Goal: Communication & Community: Answer question/provide support

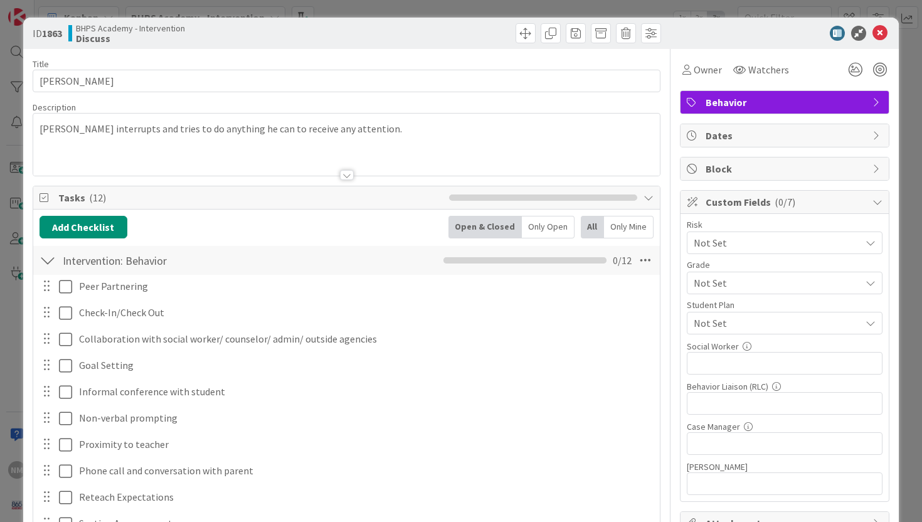
click at [874, 38] on icon at bounding box center [879, 33] width 15 height 15
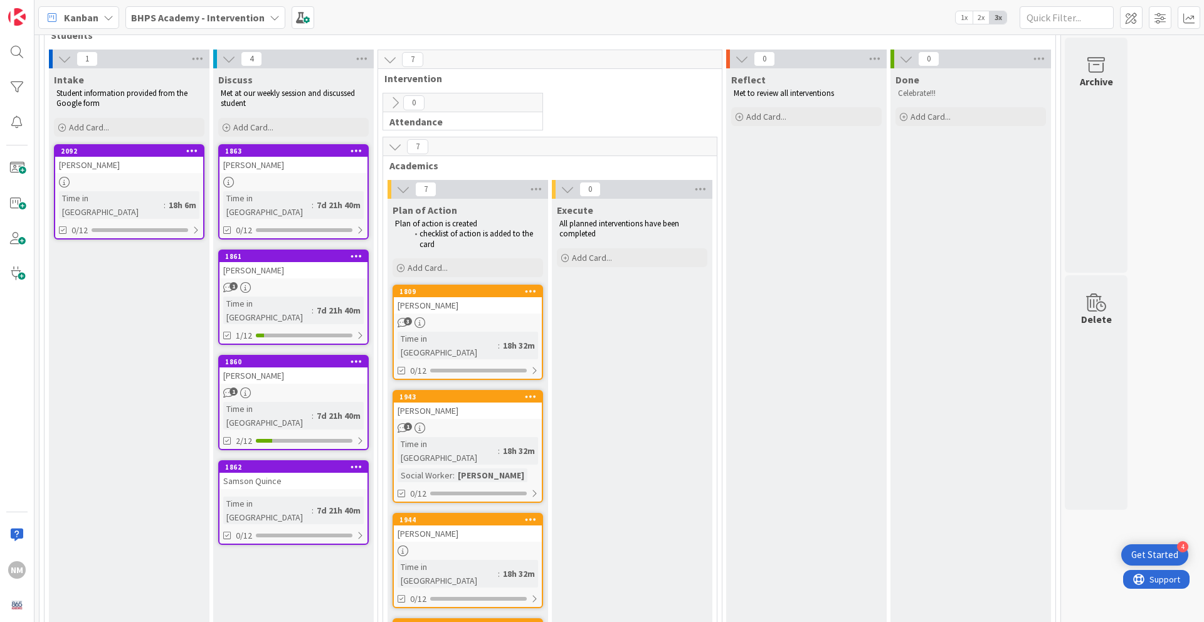
scroll to position [82, 0]
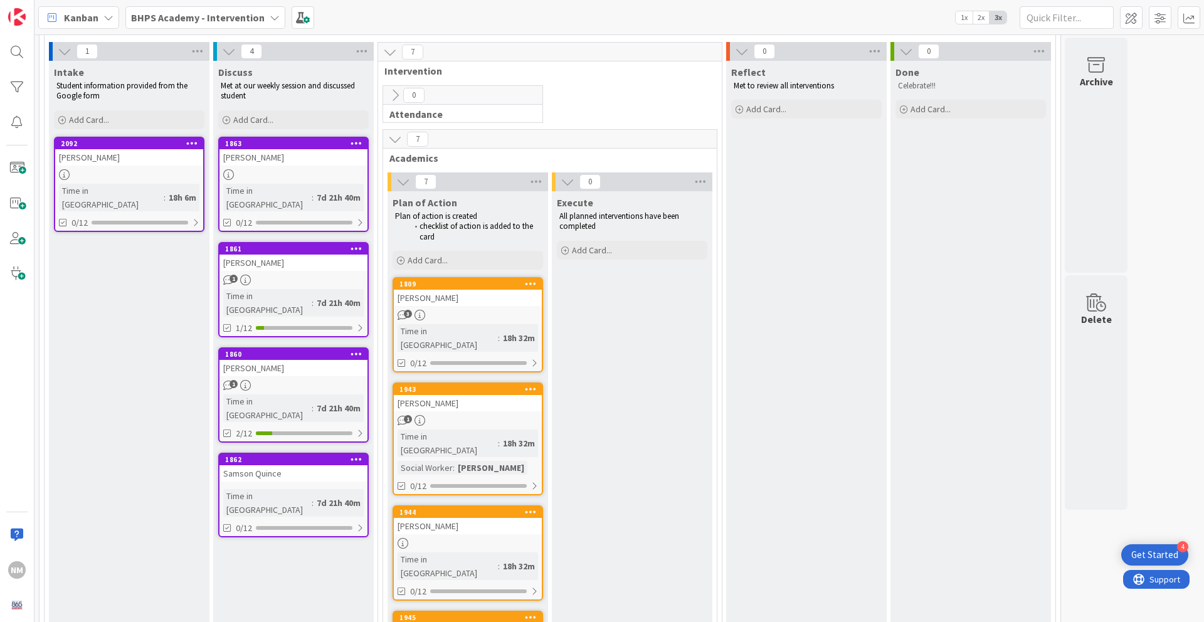
click at [266, 159] on div "[PERSON_NAME]" at bounding box center [293, 157] width 148 height 16
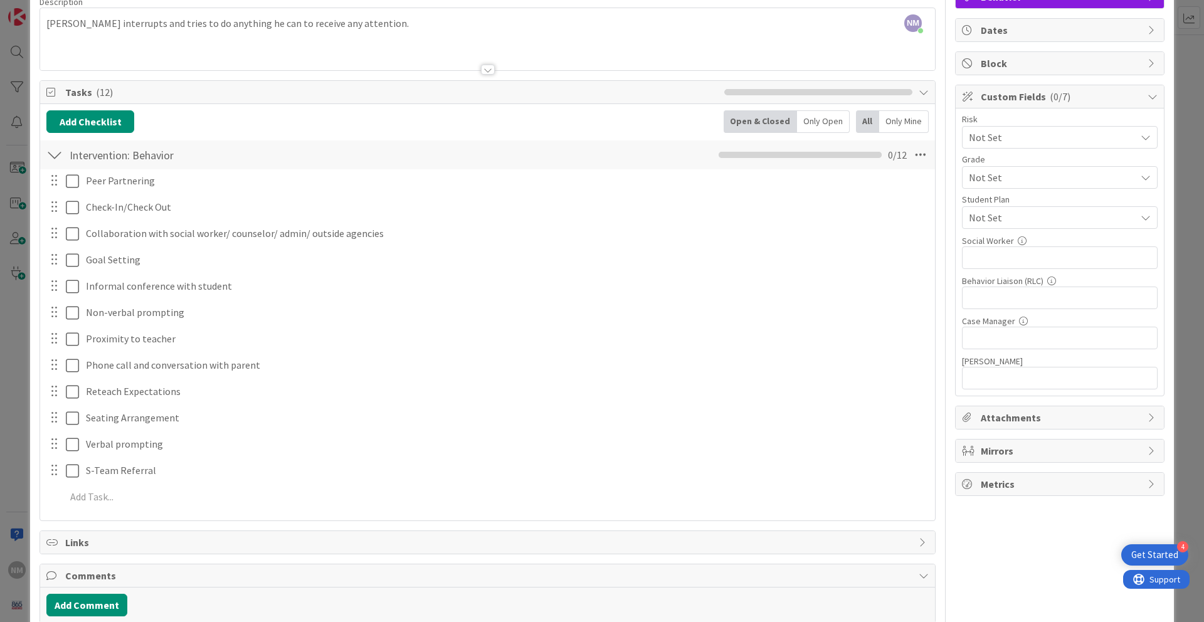
scroll to position [107, 0]
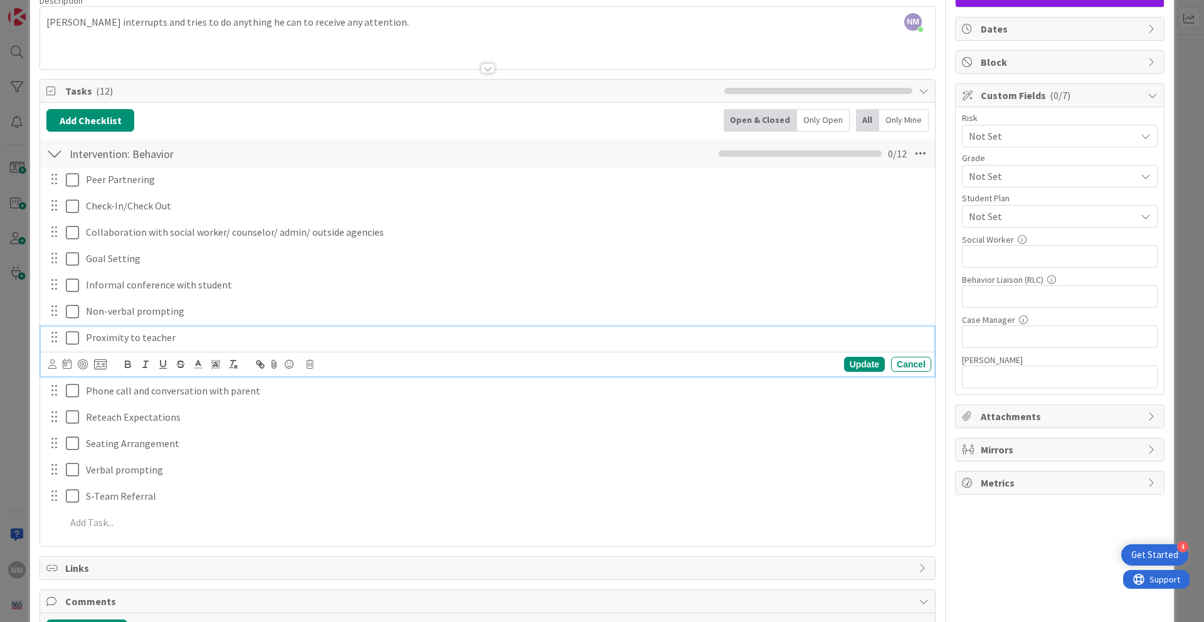
click at [72, 339] on icon at bounding box center [72, 337] width 13 height 15
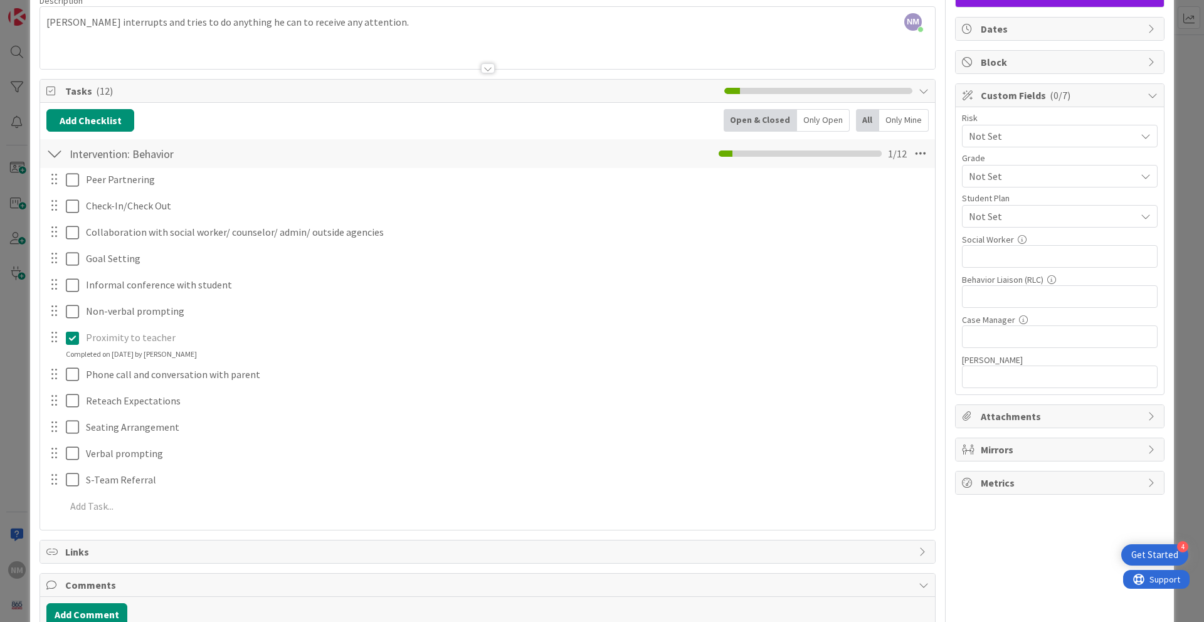
click at [76, 334] on icon at bounding box center [72, 337] width 13 height 15
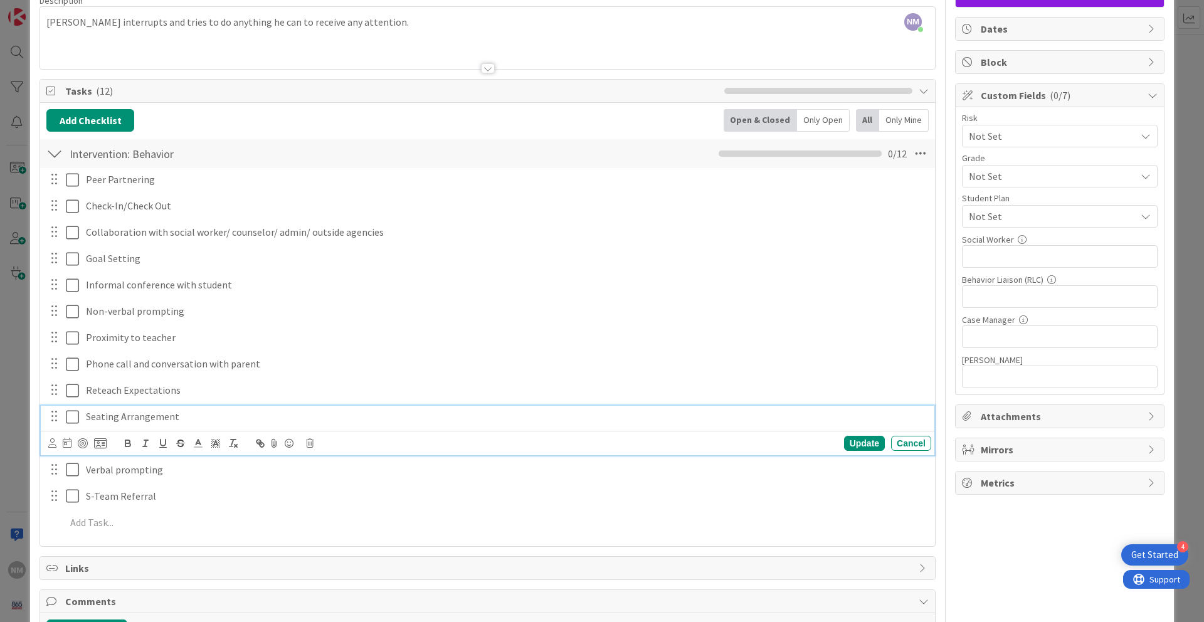
click at [70, 435] on div "Seating Arrangement Update Cancel" at bounding box center [487, 431] width 893 height 50
click at [72, 414] on icon at bounding box center [72, 416] width 13 height 15
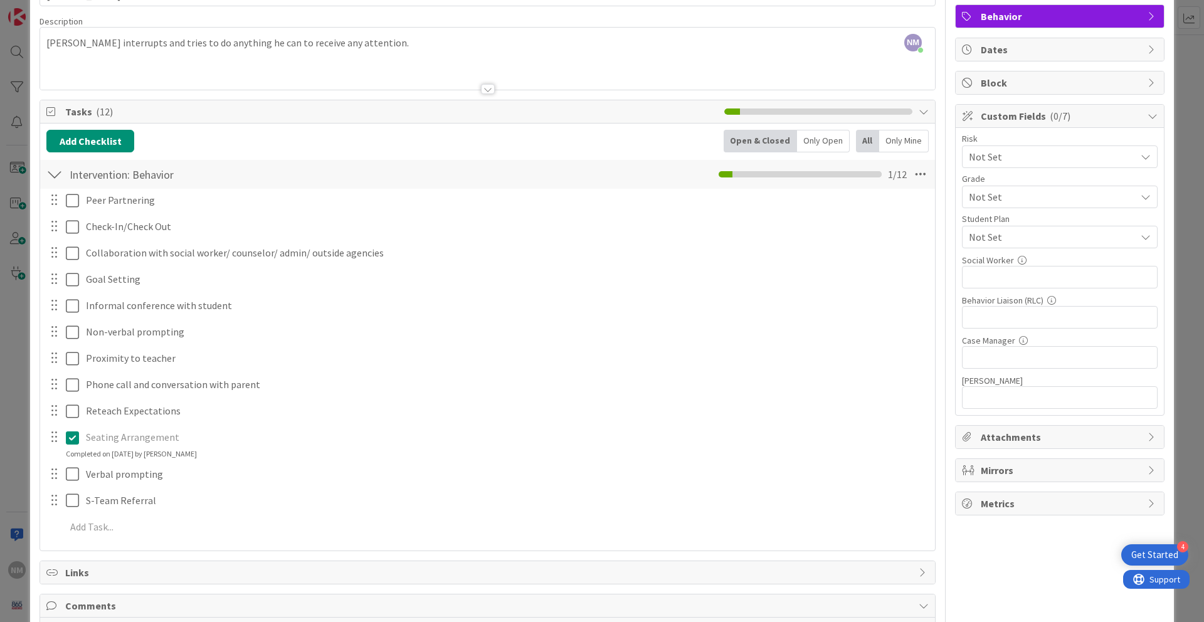
scroll to position [83, 0]
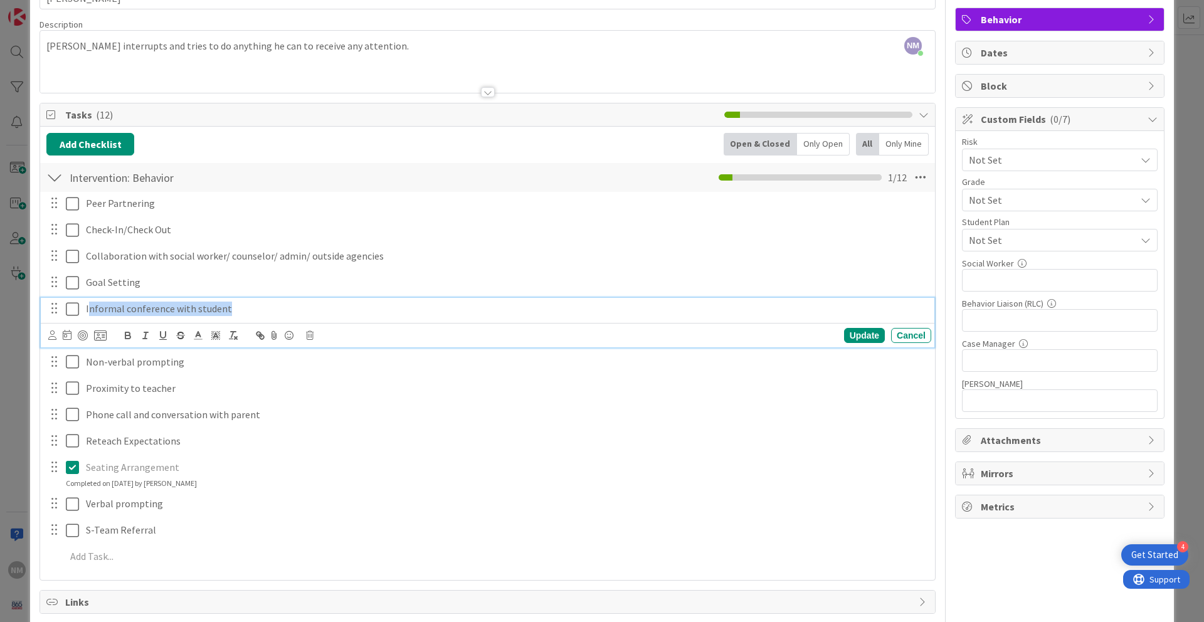
drag, startPoint x: 234, startPoint y: 308, endPoint x: 90, endPoint y: 306, distance: 144.2
click at [90, 306] on p "Informal conference with student" at bounding box center [506, 309] width 840 height 14
click at [291, 125] on div "Tasks ( 12 )" at bounding box center [487, 114] width 895 height 23
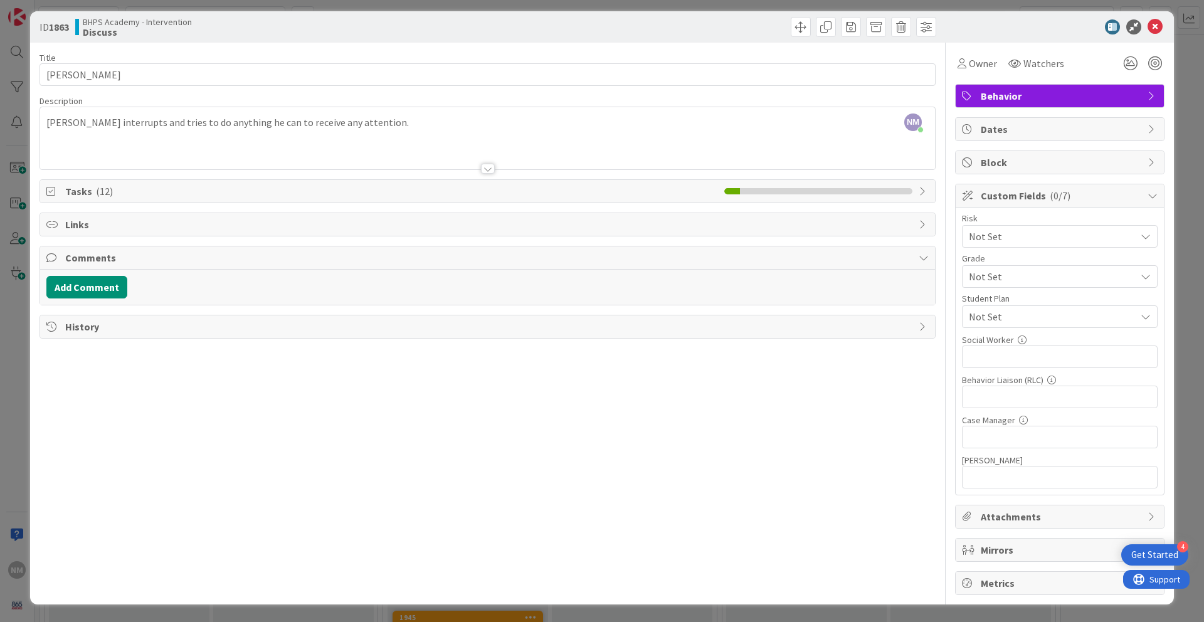
click at [240, 195] on span "Tasks ( 12 )" at bounding box center [391, 191] width 653 height 15
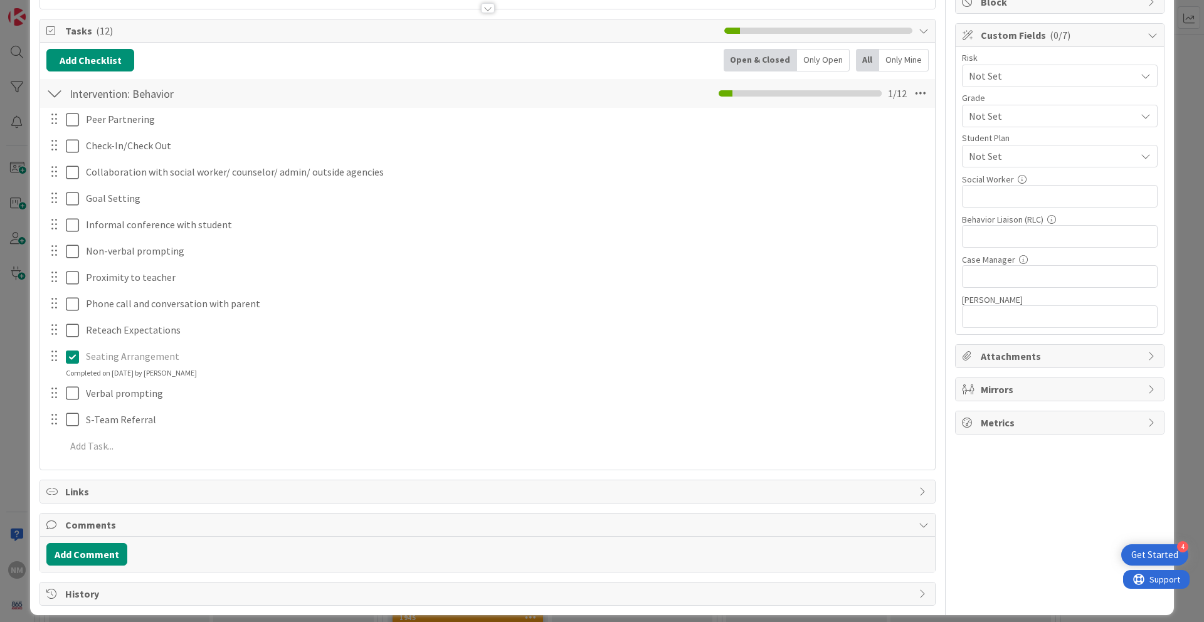
scroll to position [177, 0]
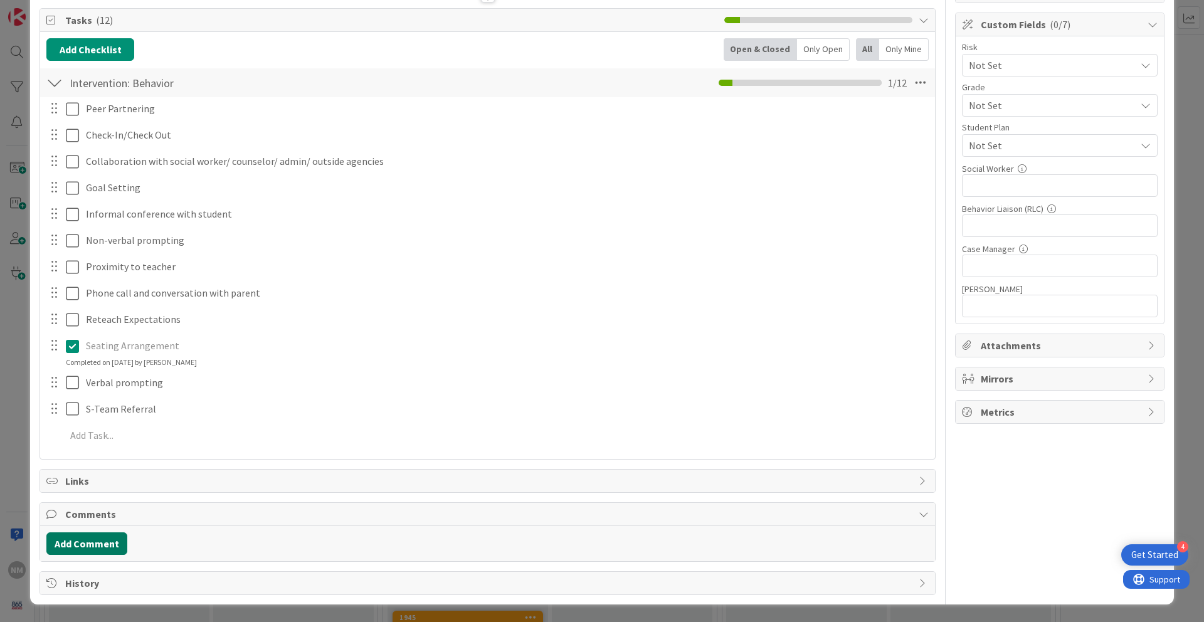
click at [91, 521] on button "Add Comment" at bounding box center [86, 543] width 81 height 23
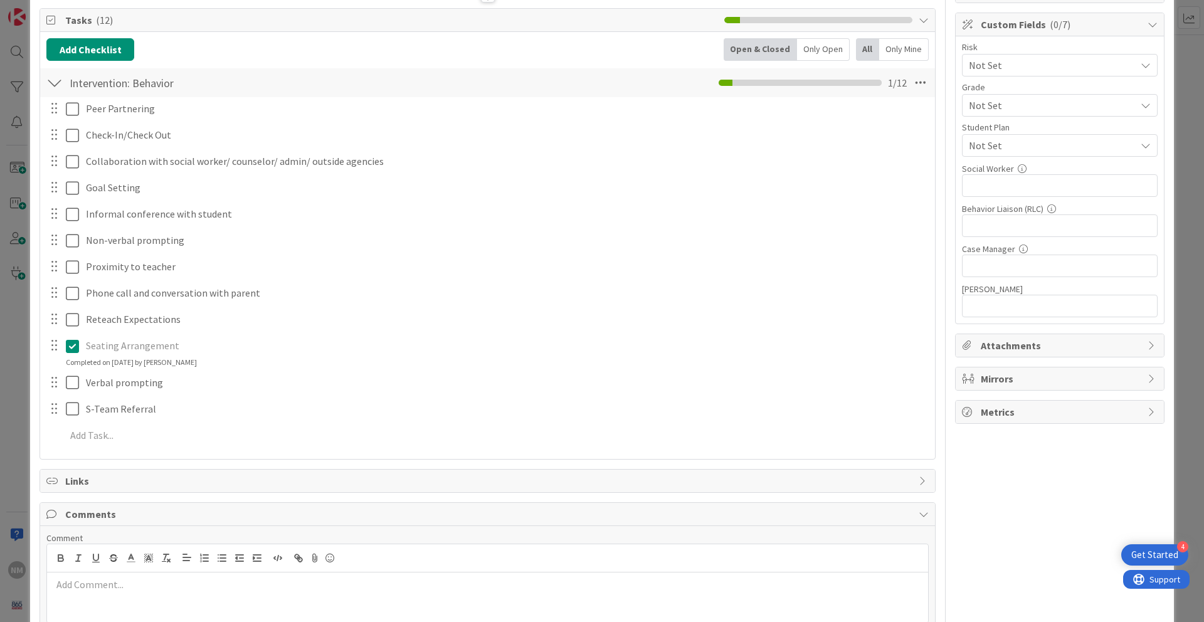
scroll to position [267, 0]
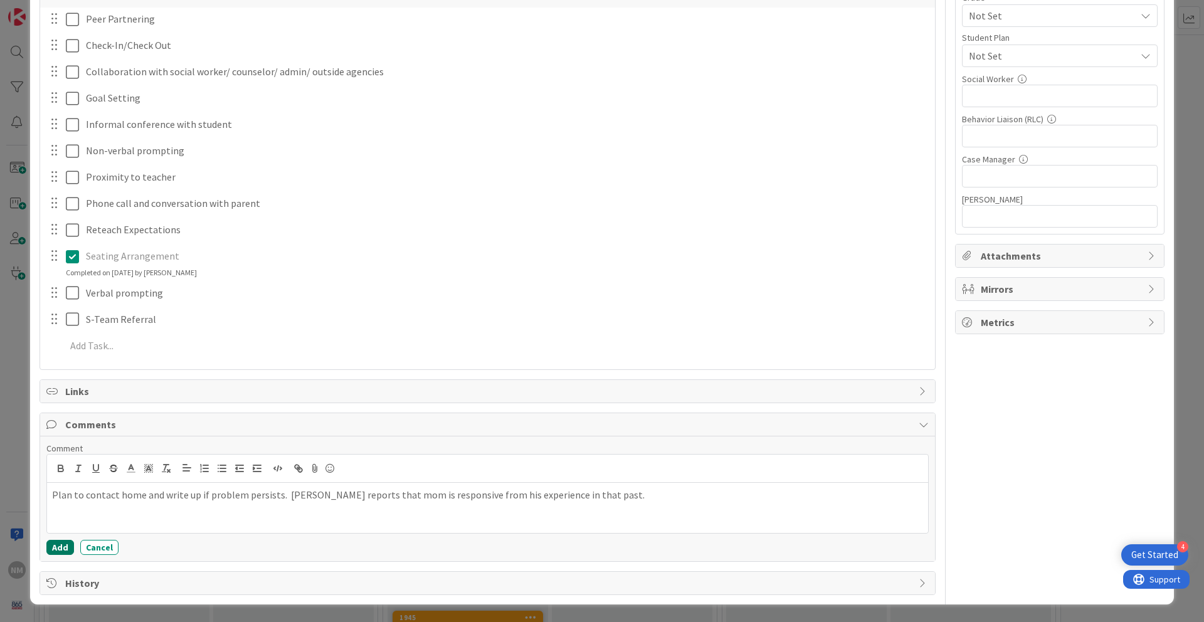
click at [61, 521] on button "Add" at bounding box center [60, 547] width 28 height 15
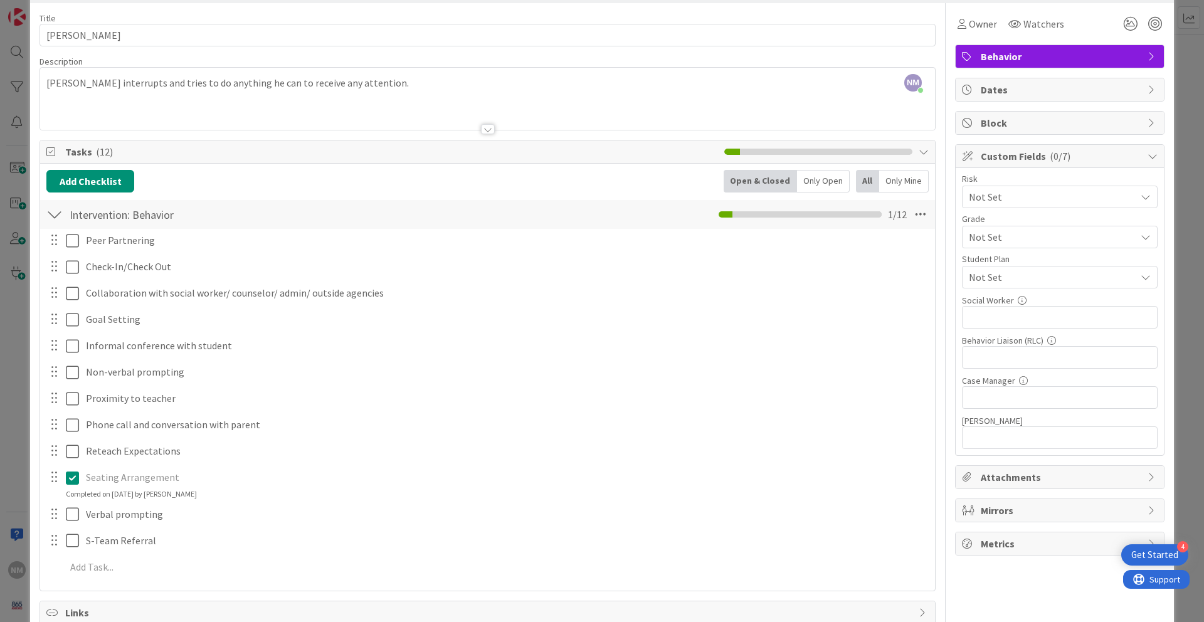
scroll to position [61, 0]
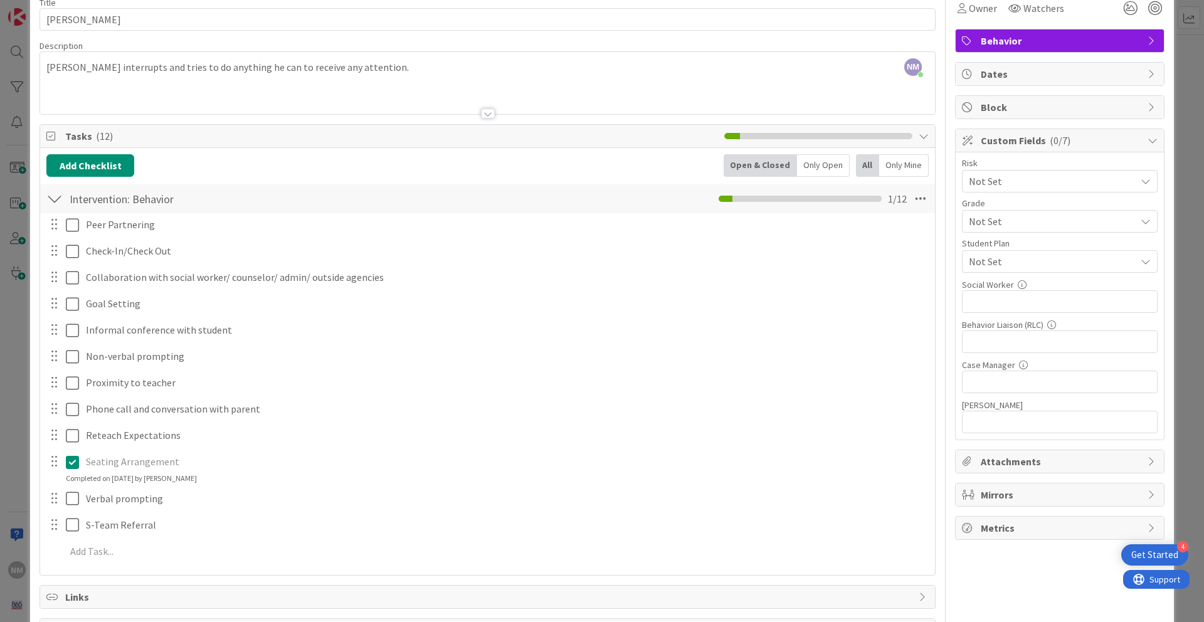
click at [921, 219] on span "Not Set" at bounding box center [1049, 222] width 160 height 18
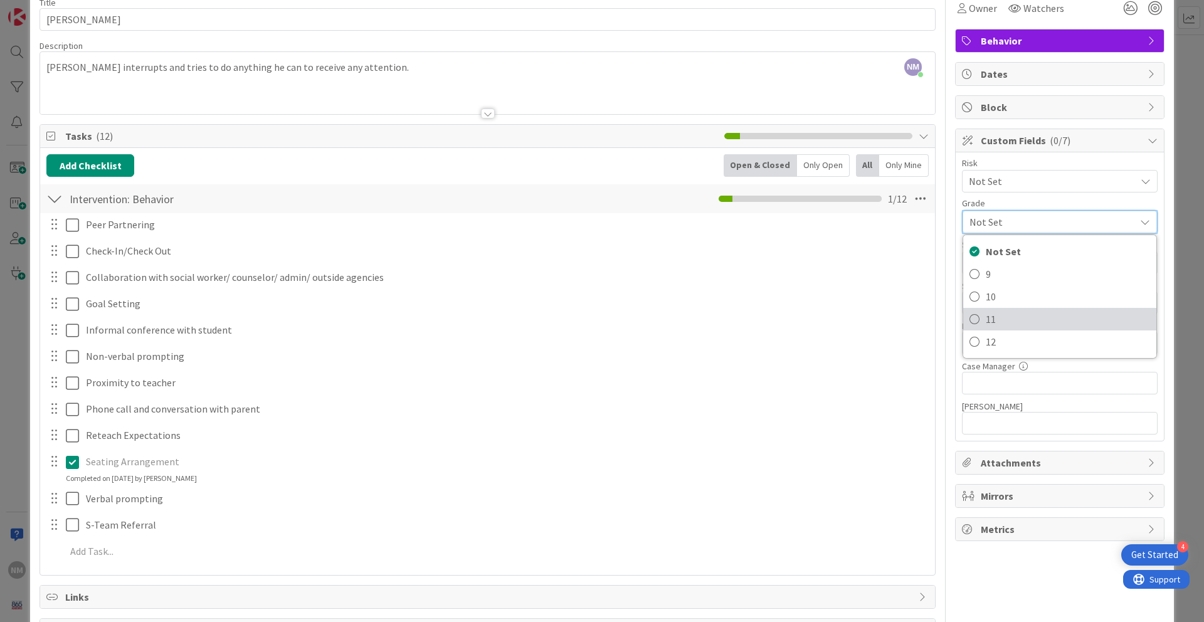
click at [921, 311] on span "11" at bounding box center [1067, 319] width 164 height 19
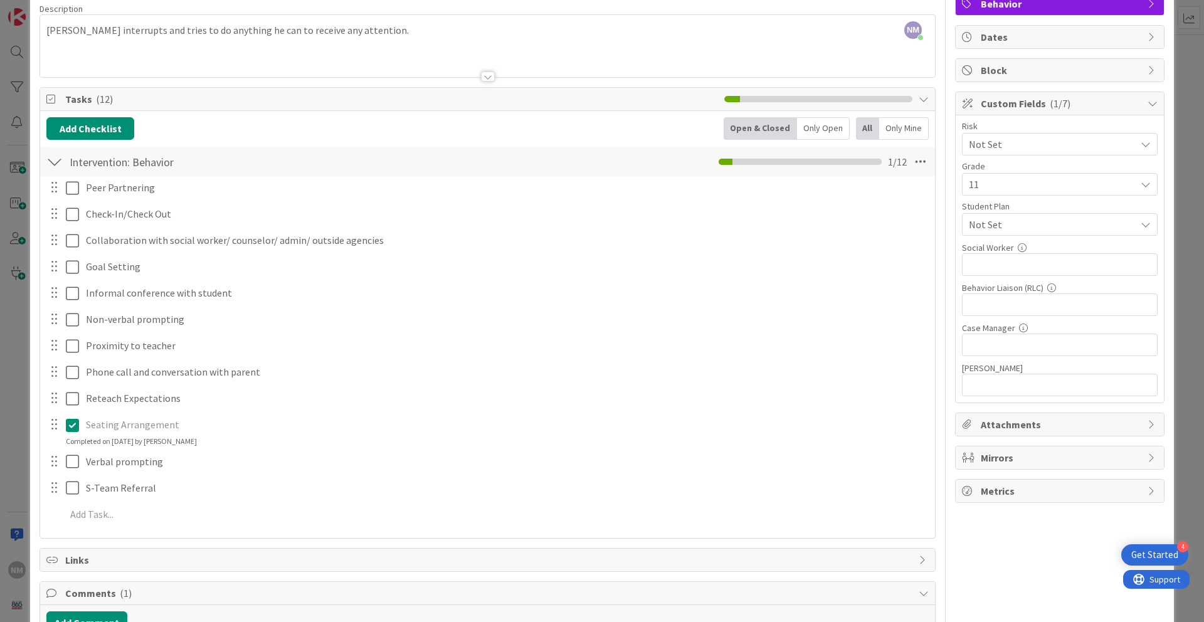
scroll to position [0, 0]
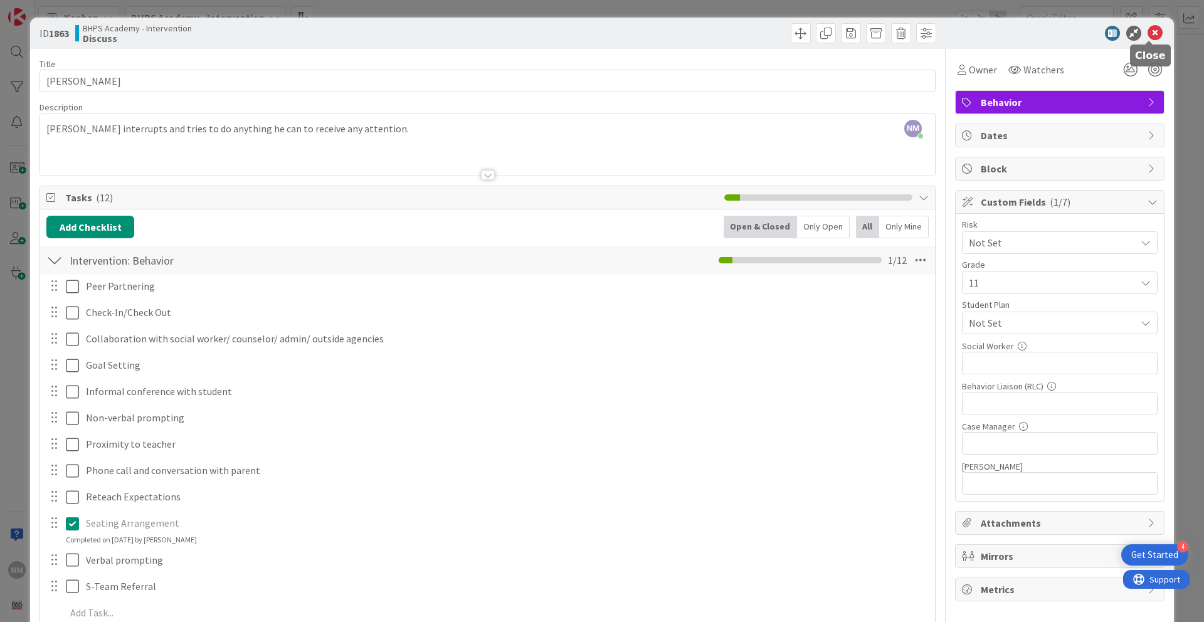
click at [921, 34] on icon at bounding box center [1154, 33] width 15 height 15
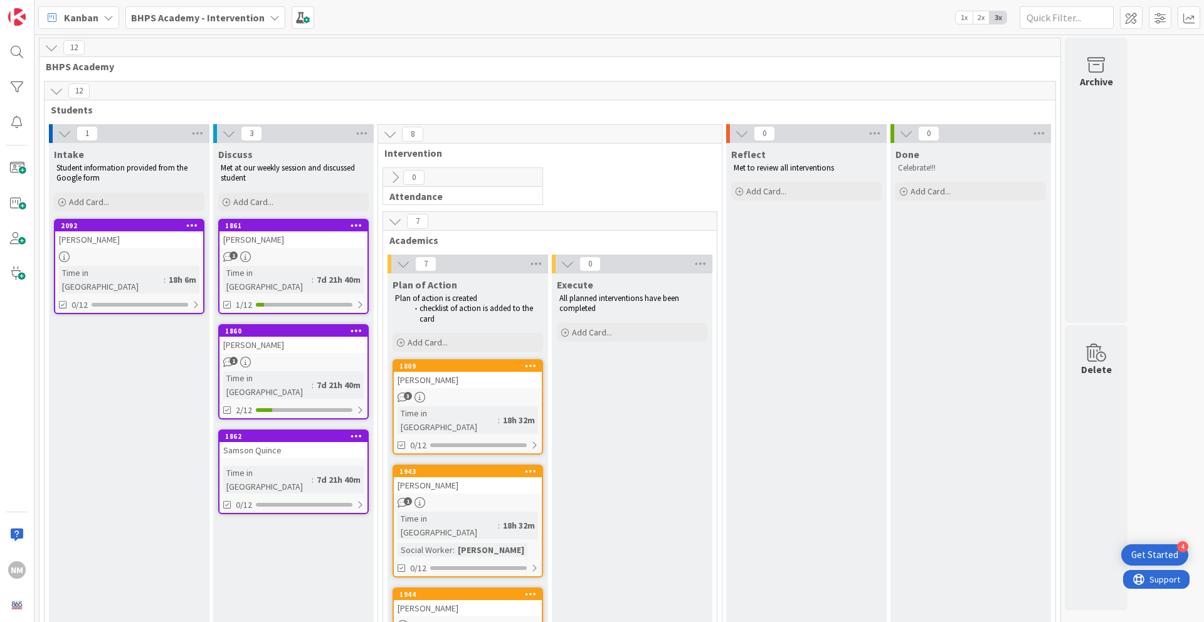
click at [272, 231] on div "[PERSON_NAME]" at bounding box center [293, 239] width 148 height 16
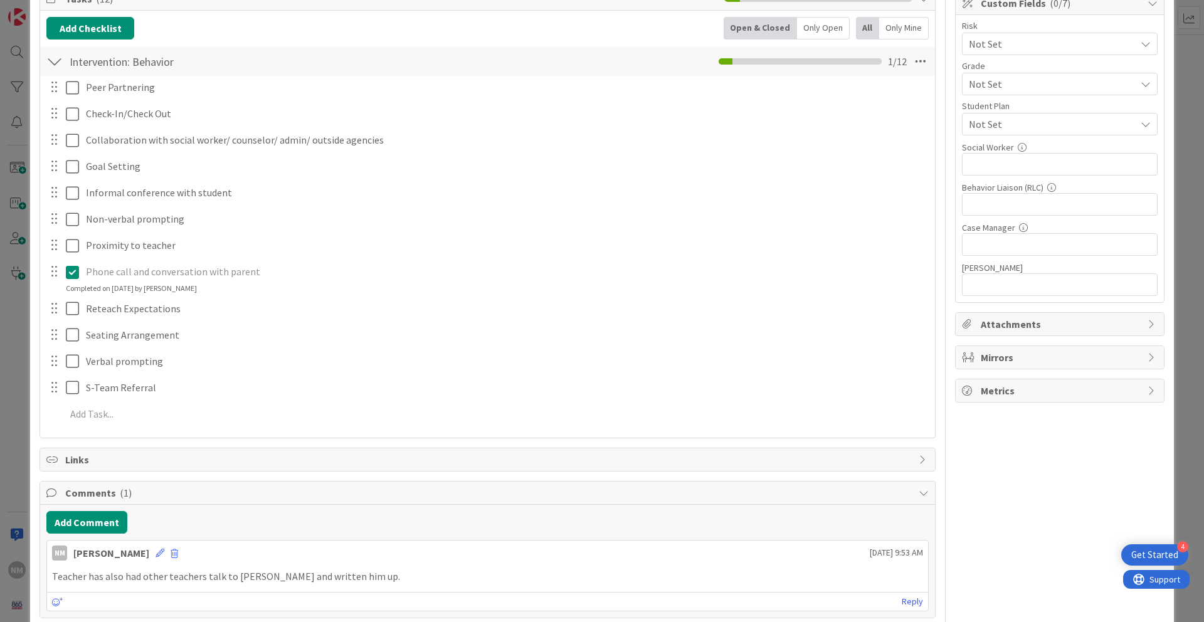
scroll to position [214, 0]
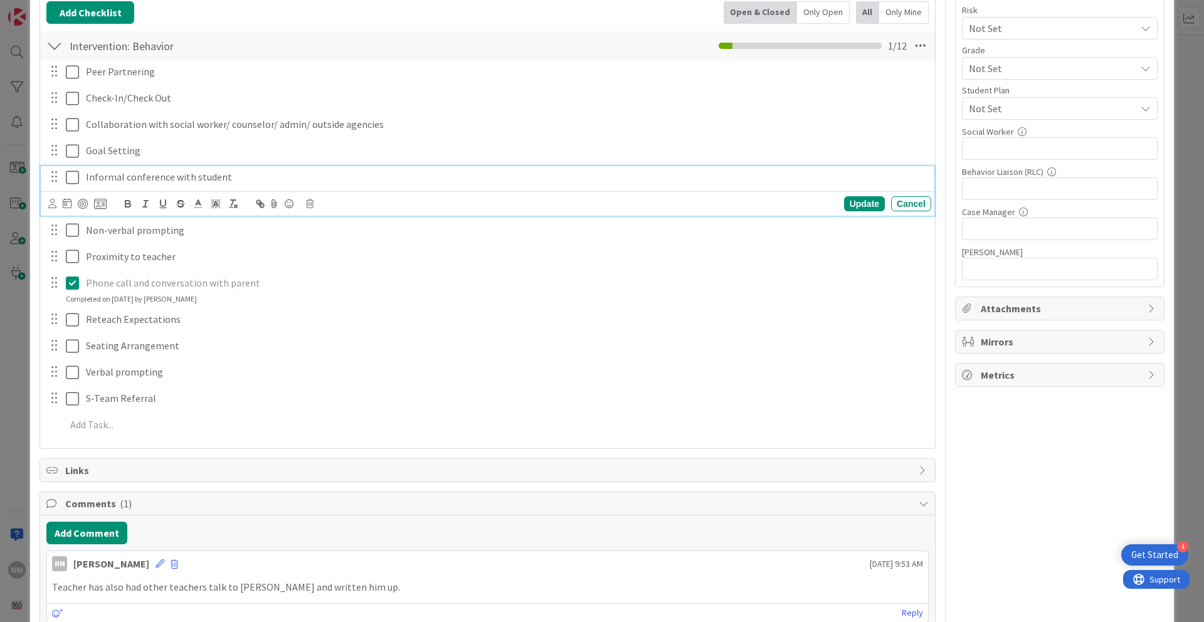
click at [71, 177] on icon at bounding box center [72, 177] width 13 height 15
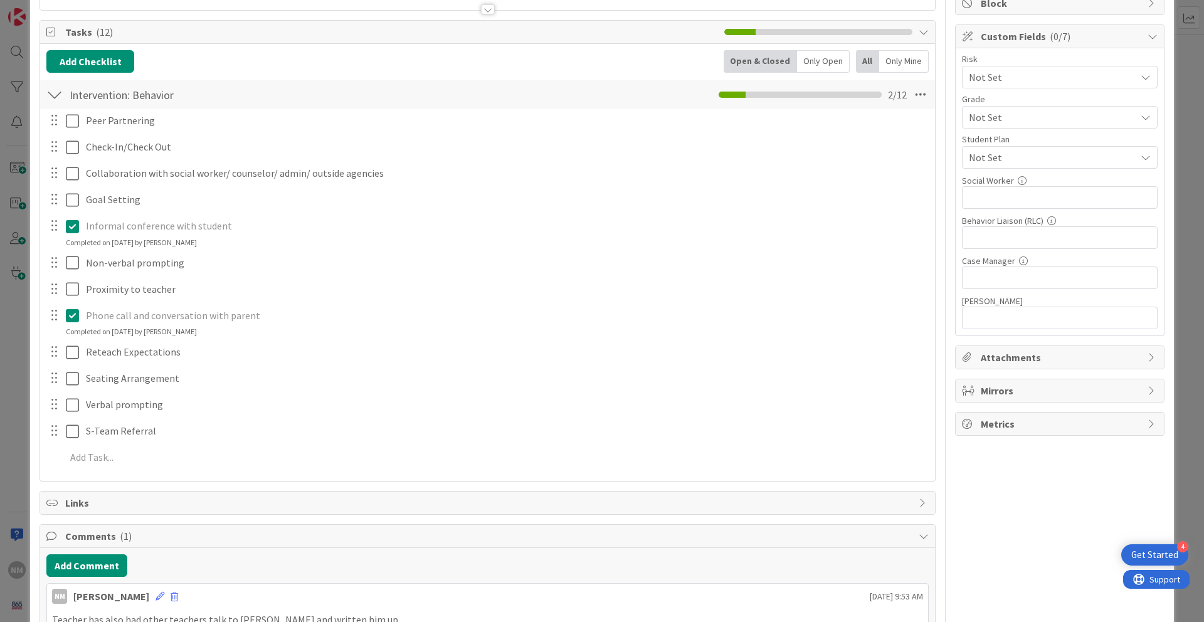
scroll to position [152, 0]
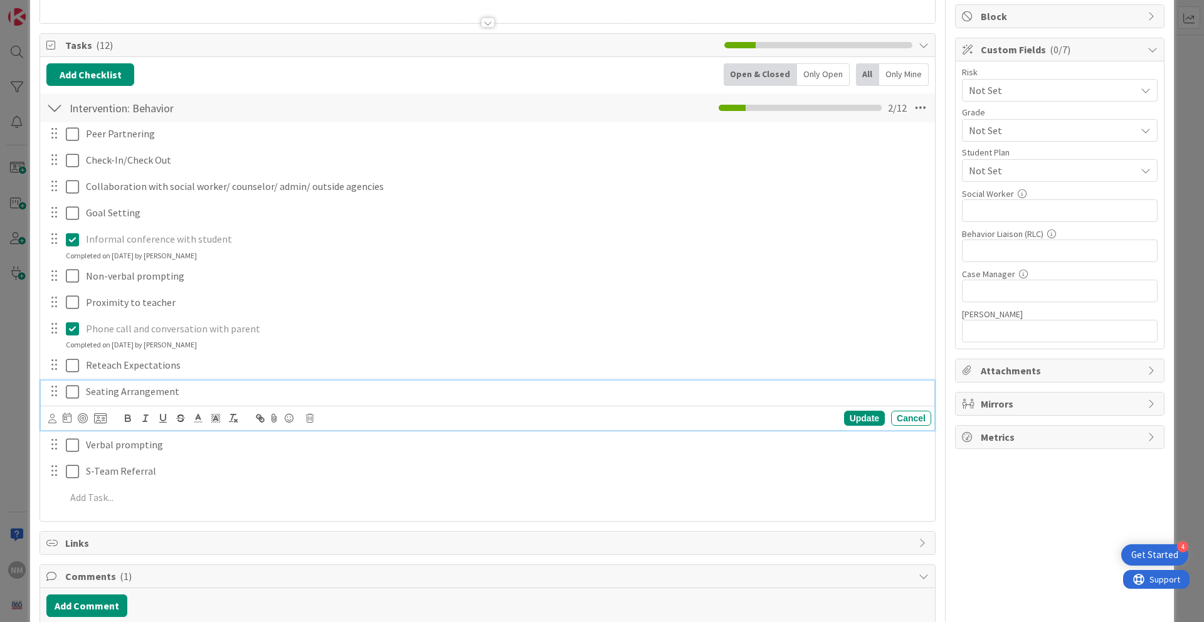
click at [75, 396] on icon at bounding box center [72, 391] width 13 height 15
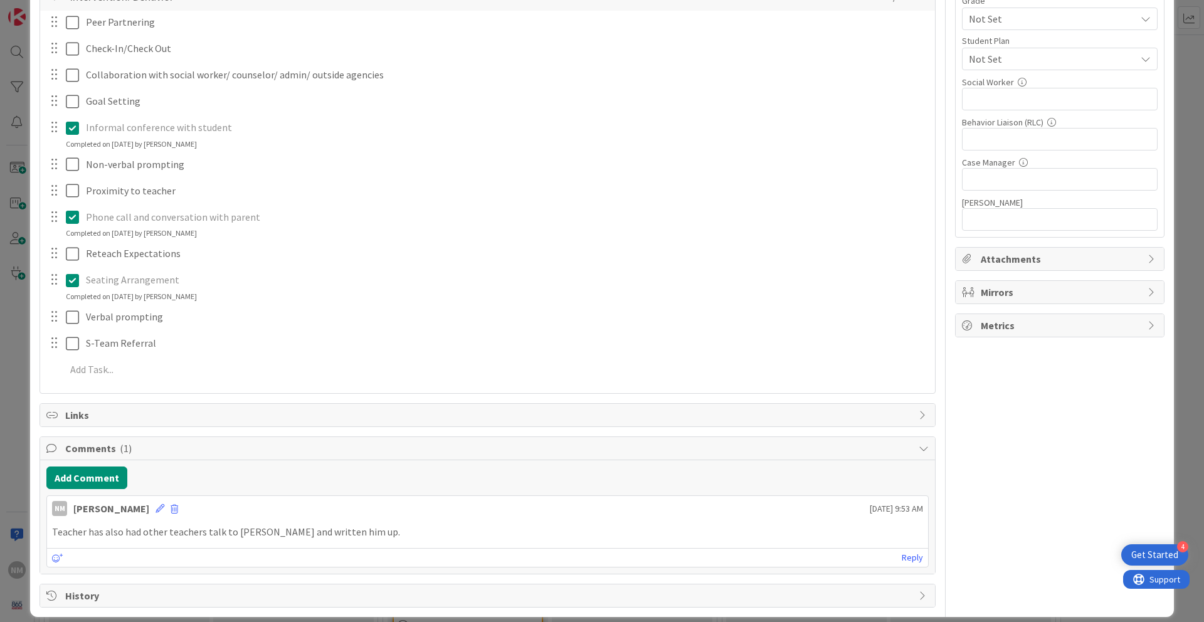
scroll to position [276, 0]
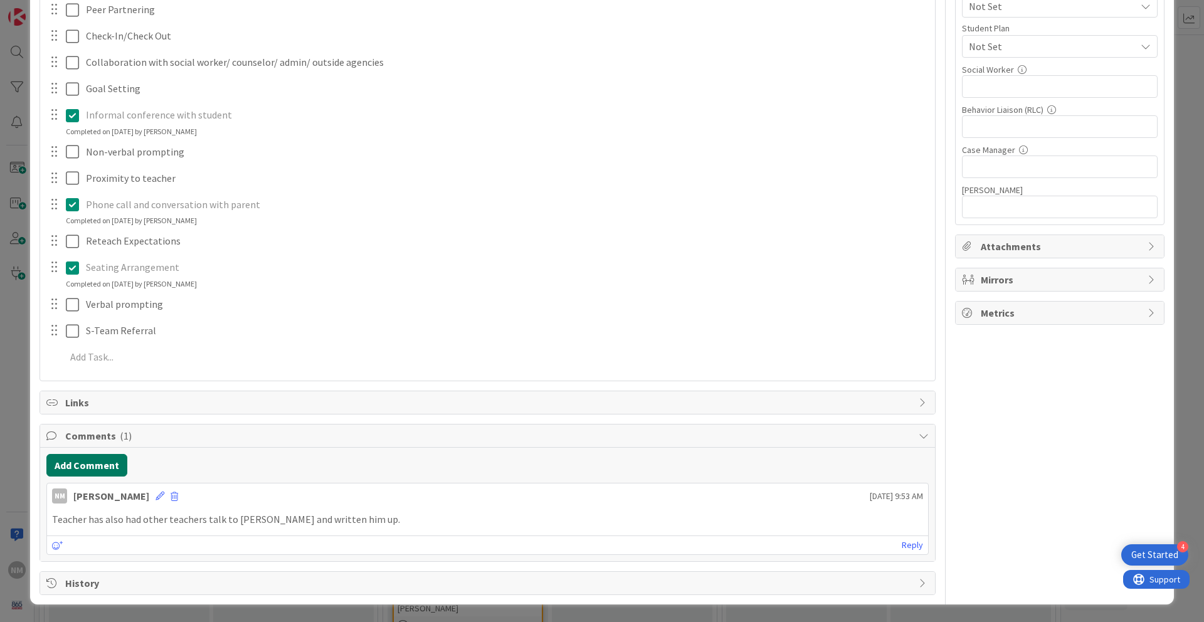
click at [93, 463] on button "Add Comment" at bounding box center [86, 465] width 81 height 23
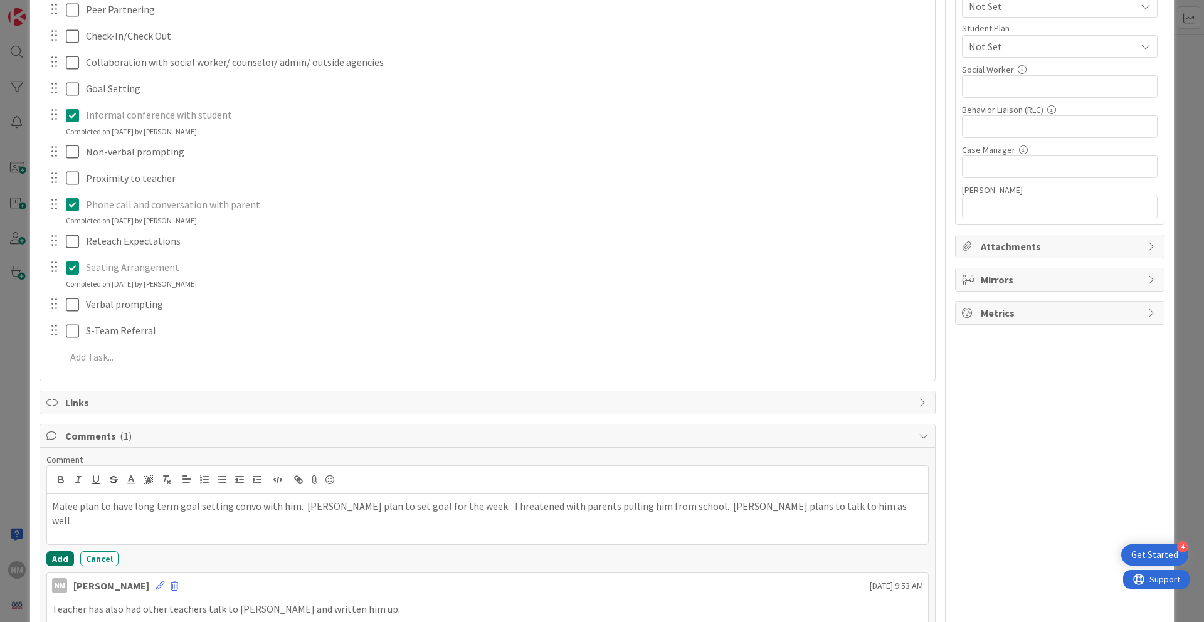
click at [63, 521] on button "Add" at bounding box center [60, 558] width 28 height 15
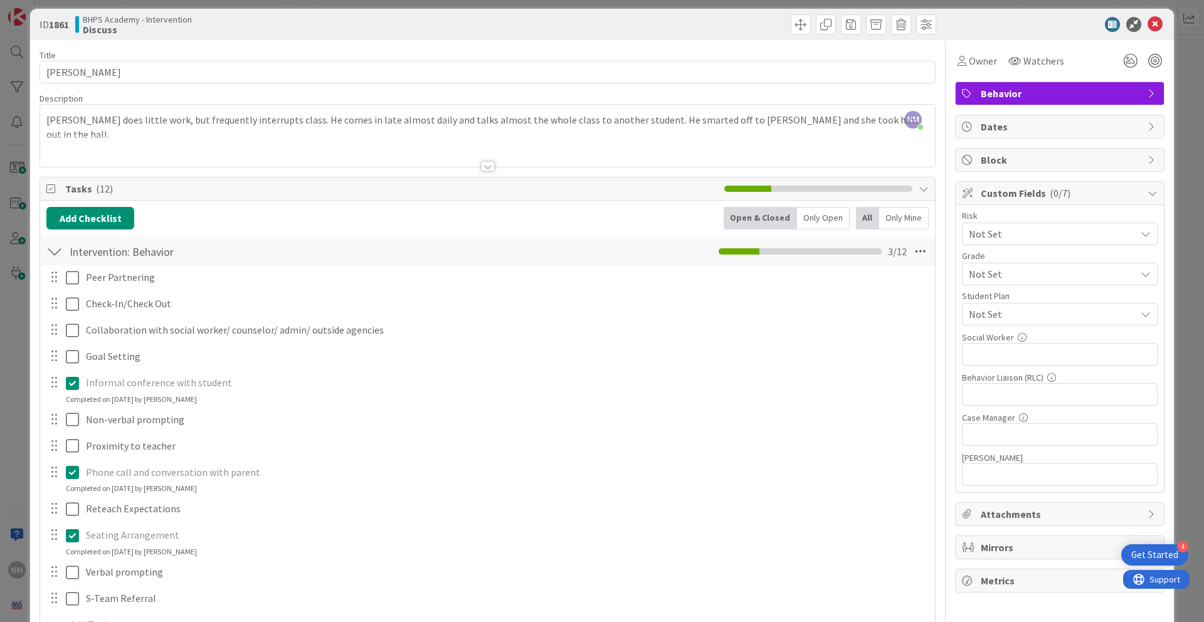
scroll to position [0, 0]
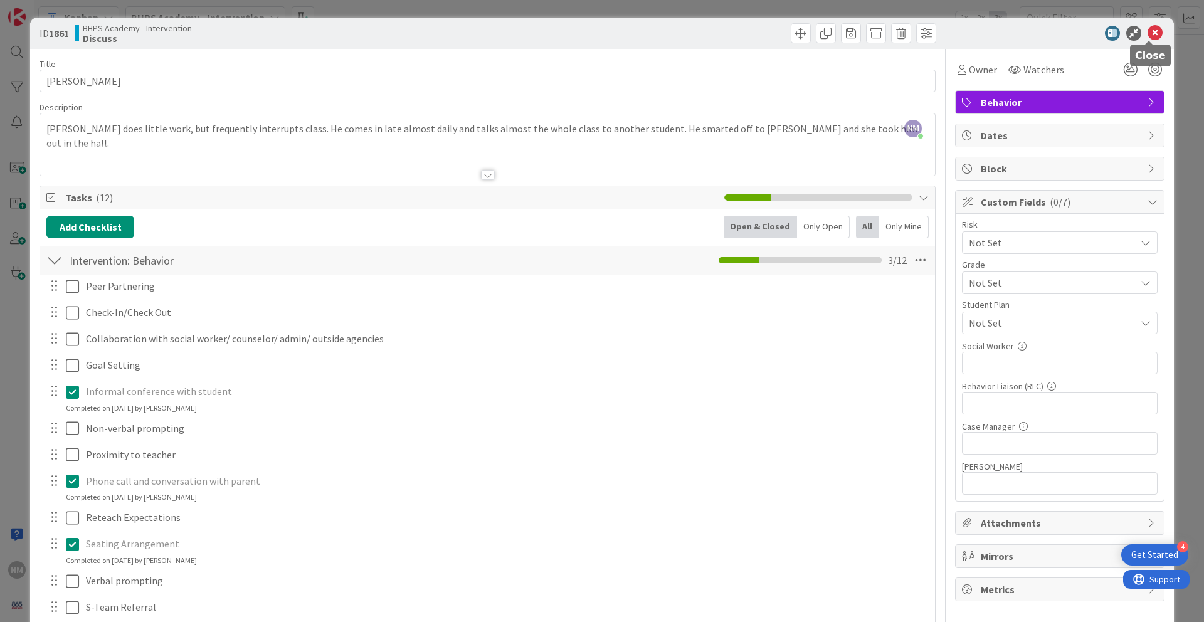
click at [921, 34] on icon at bounding box center [1154, 33] width 15 height 15
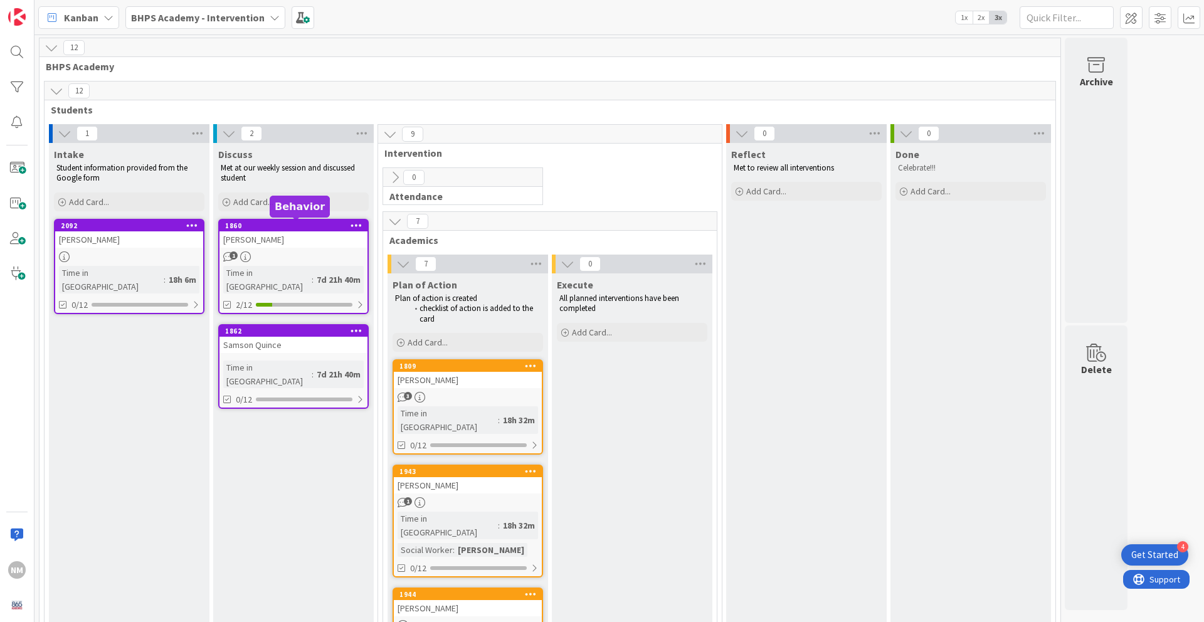
click at [301, 227] on div "1860" at bounding box center [296, 225] width 142 height 9
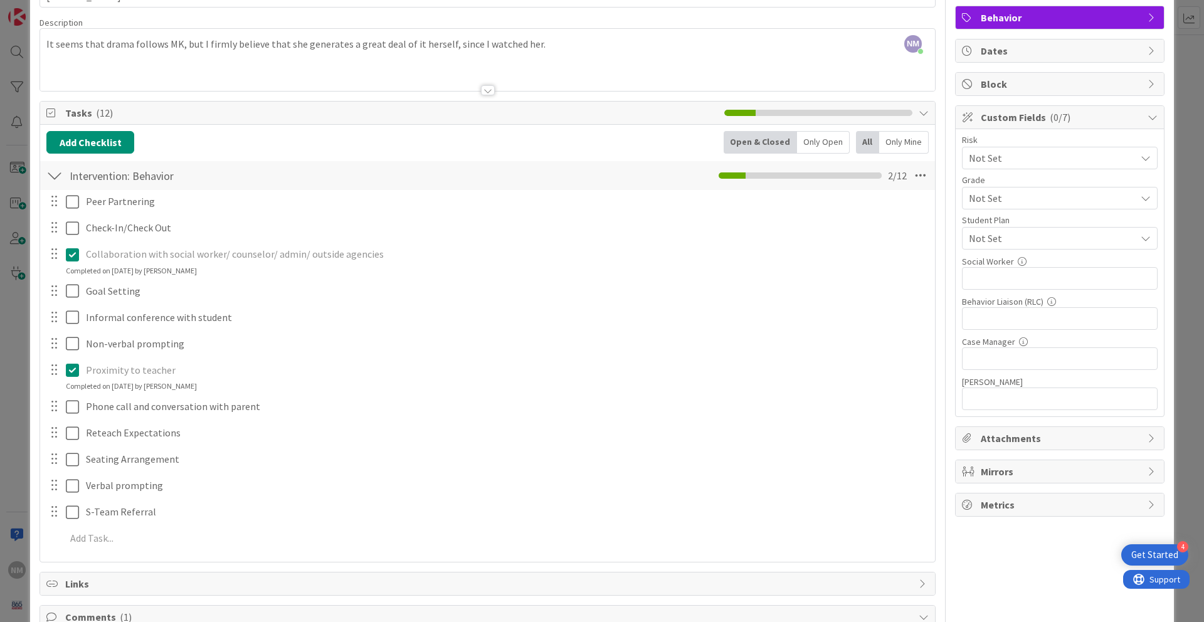
scroll to position [85, 0]
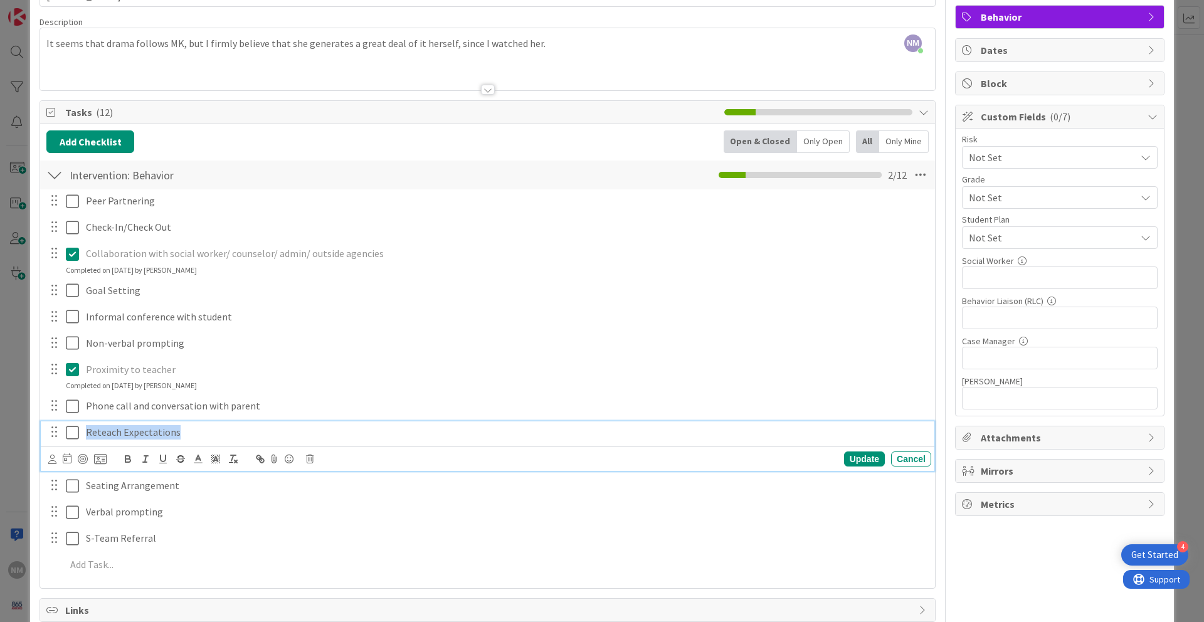
drag, startPoint x: 181, startPoint y: 438, endPoint x: 83, endPoint y: 438, distance: 97.2
click at [83, 438] on div "Reteach Expectations" at bounding box center [506, 432] width 850 height 22
click at [201, 436] on p "Reteach Expectations" at bounding box center [506, 432] width 840 height 14
drag, startPoint x: 181, startPoint y: 434, endPoint x: 87, endPoint y: 433, distance: 94.7
click at [87, 433] on p "Reteach Expectations" at bounding box center [506, 432] width 840 height 14
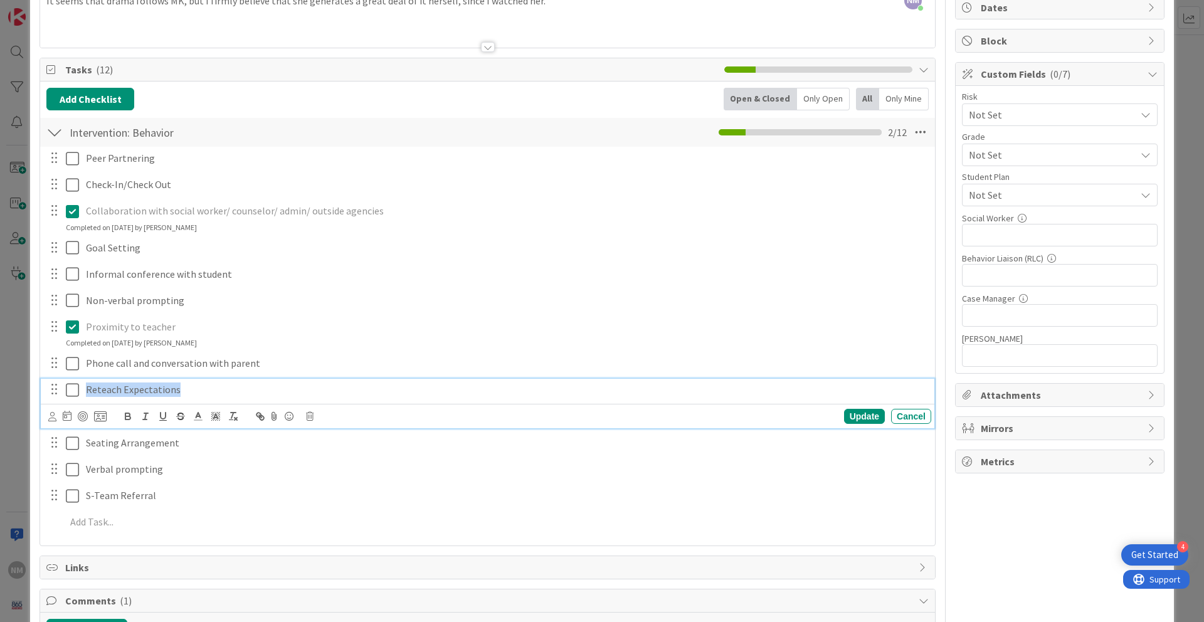
scroll to position [293, 0]
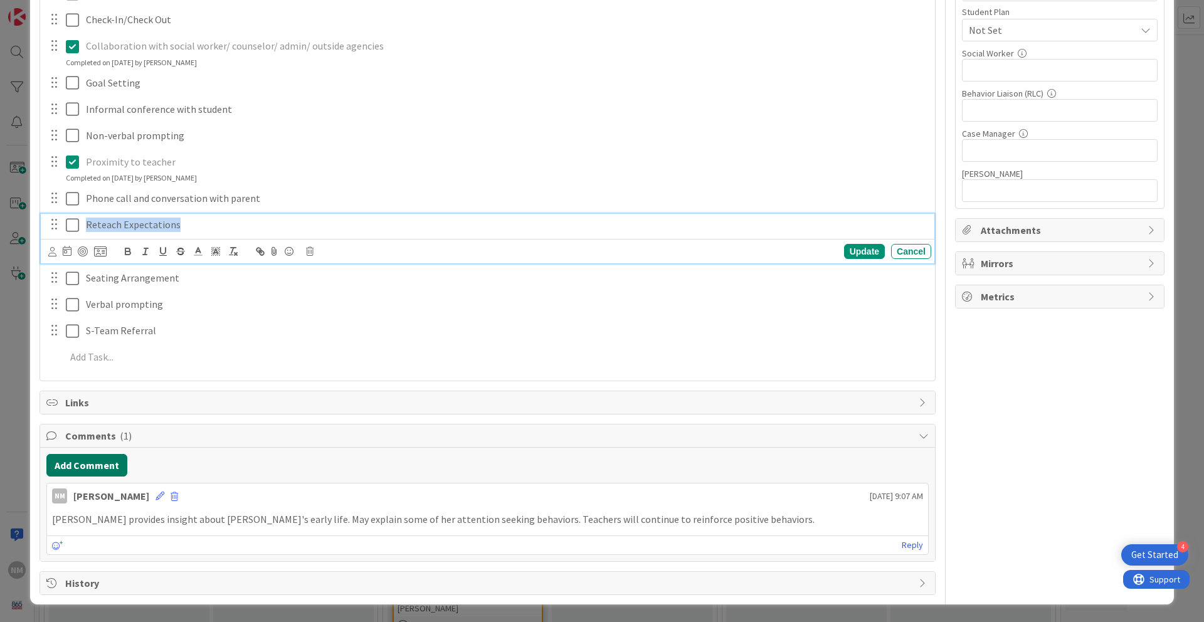
click at [122, 454] on button "Add Comment" at bounding box center [86, 465] width 81 height 23
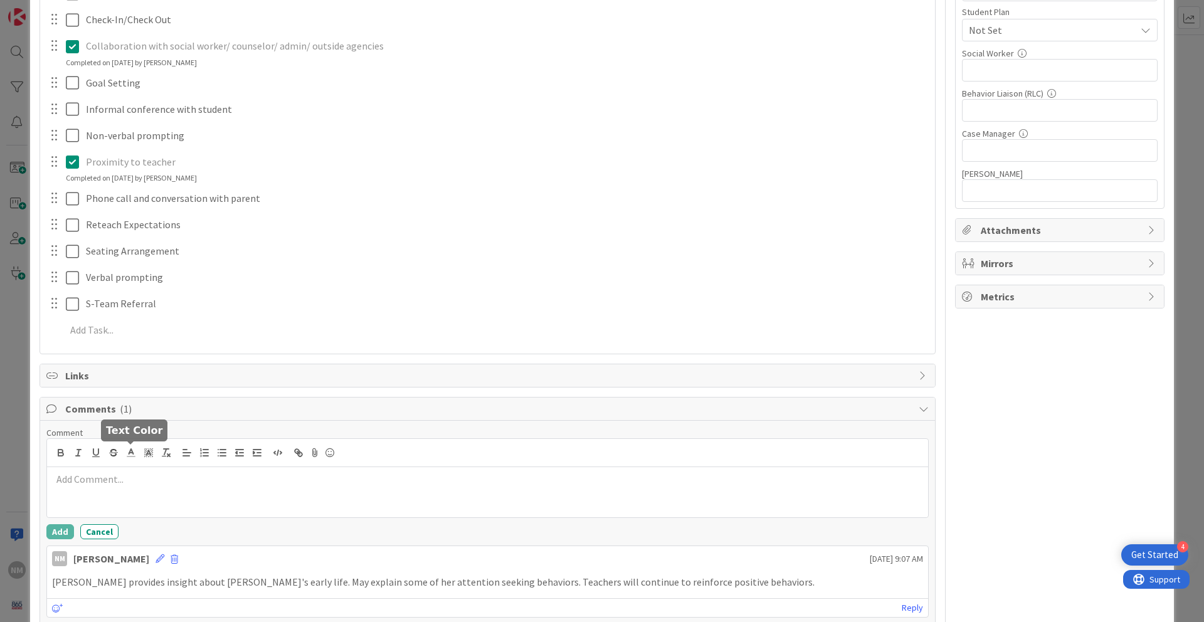
click at [141, 475] on p at bounding box center [487, 479] width 871 height 14
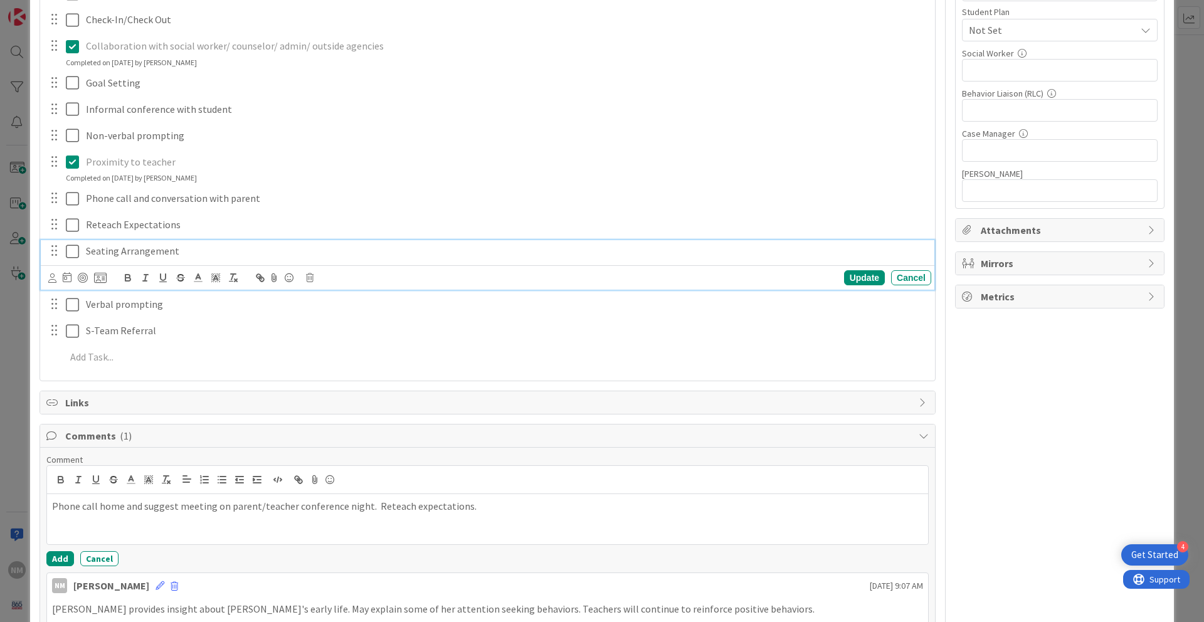
click at [70, 254] on icon at bounding box center [72, 251] width 13 height 15
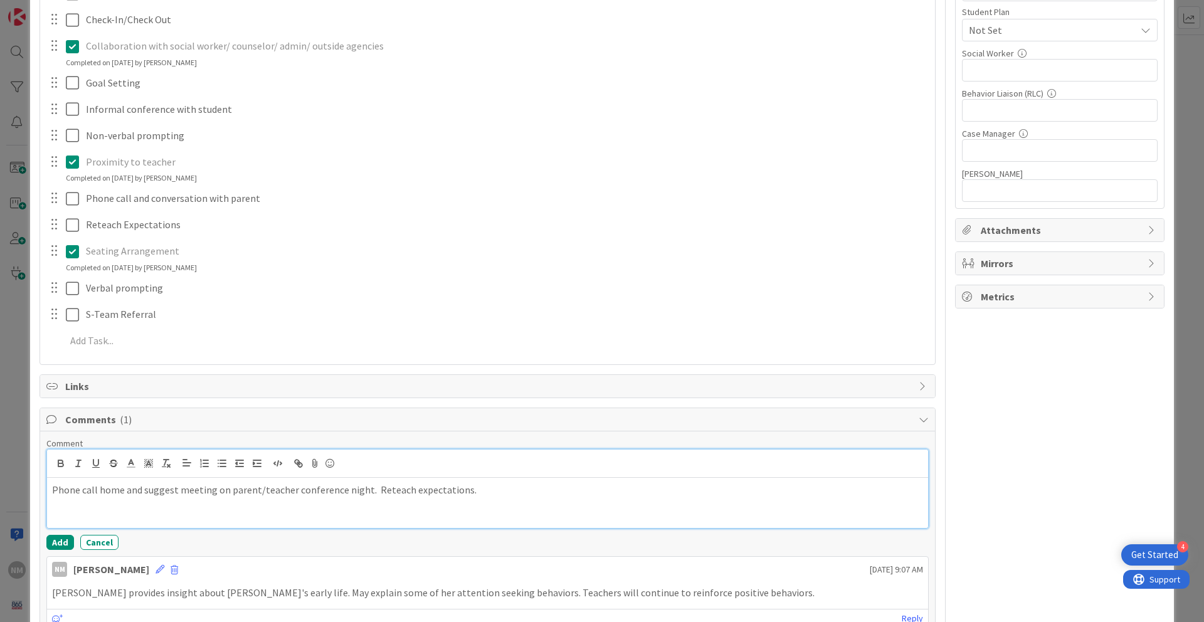
click at [482, 493] on p "Phone call home and suggest meeting on parent/teacher conference night. Reteach…" at bounding box center [487, 490] width 871 height 14
click at [60, 521] on button "Add" at bounding box center [60, 542] width 28 height 15
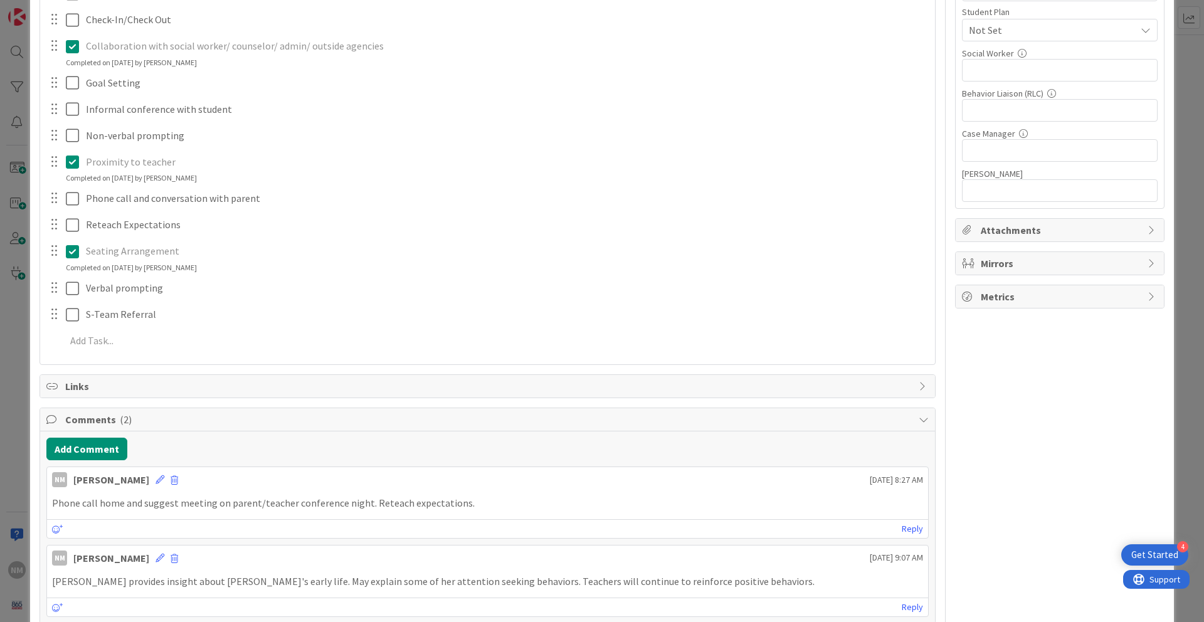
scroll to position [0, 0]
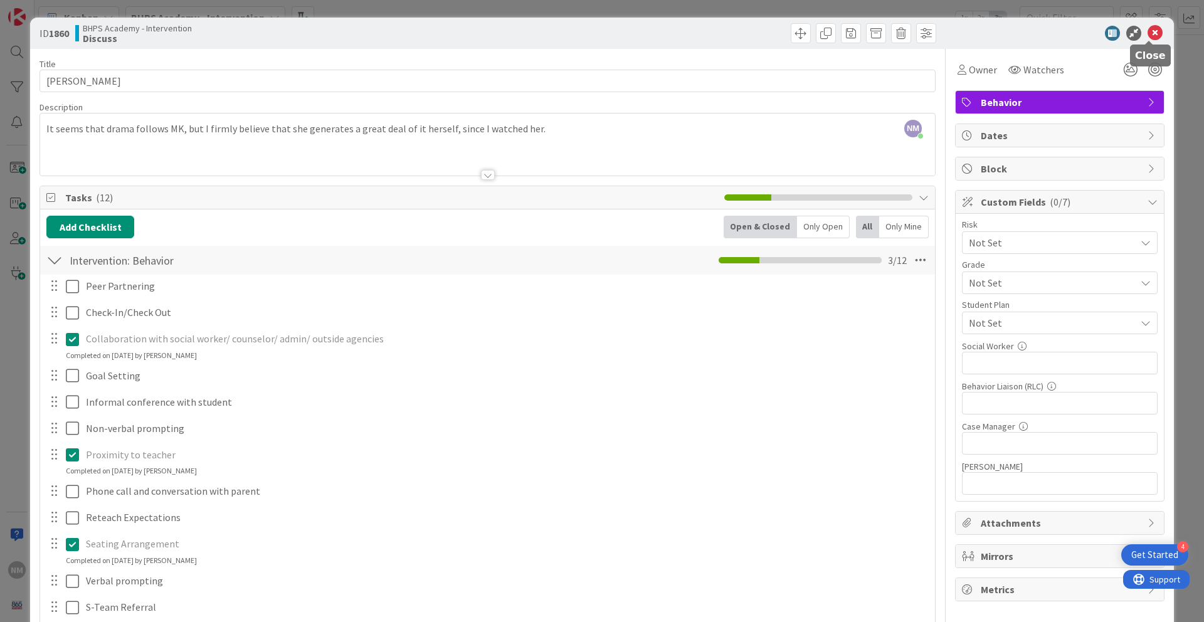
click at [921, 35] on icon at bounding box center [1154, 33] width 15 height 15
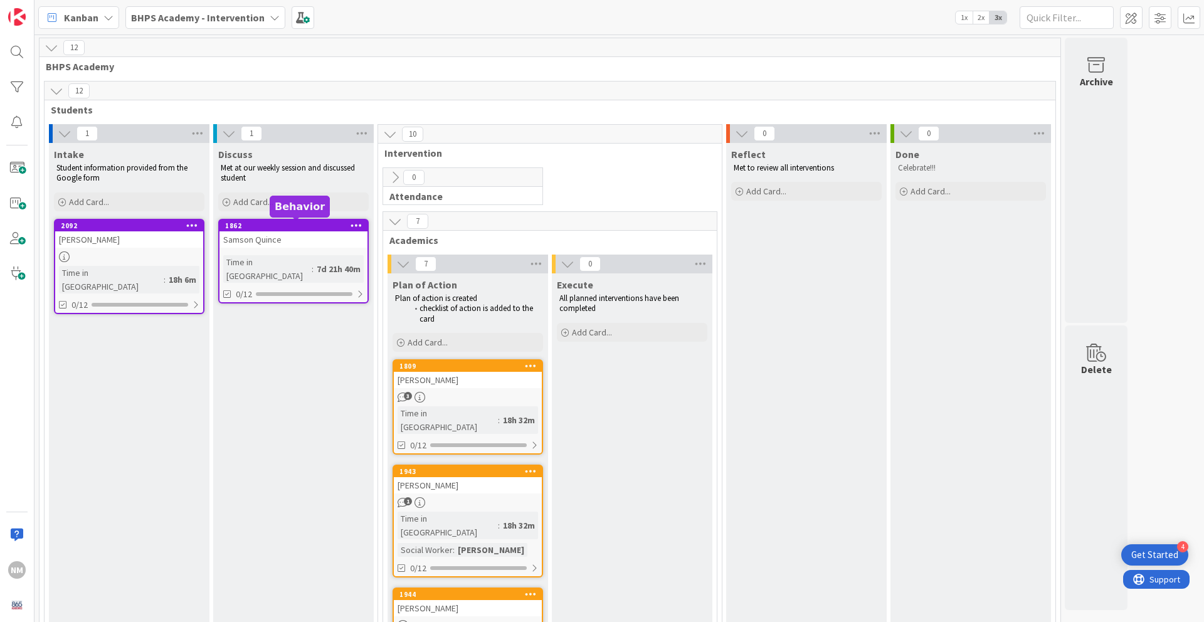
click at [267, 221] on div "1862" at bounding box center [296, 225] width 142 height 9
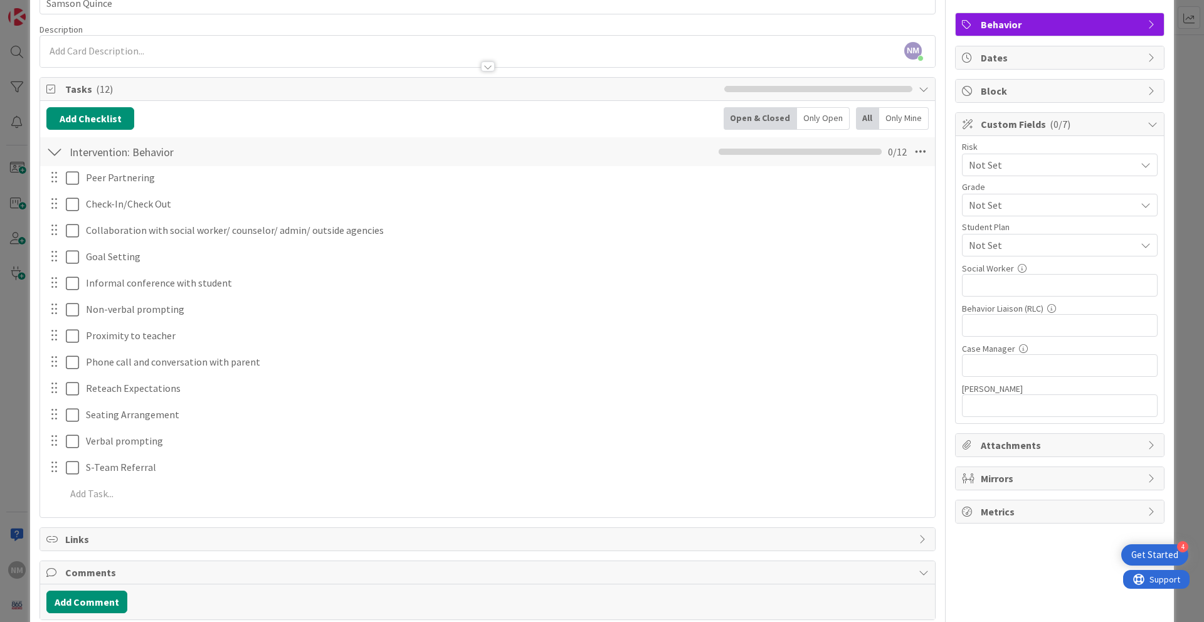
scroll to position [136, 0]
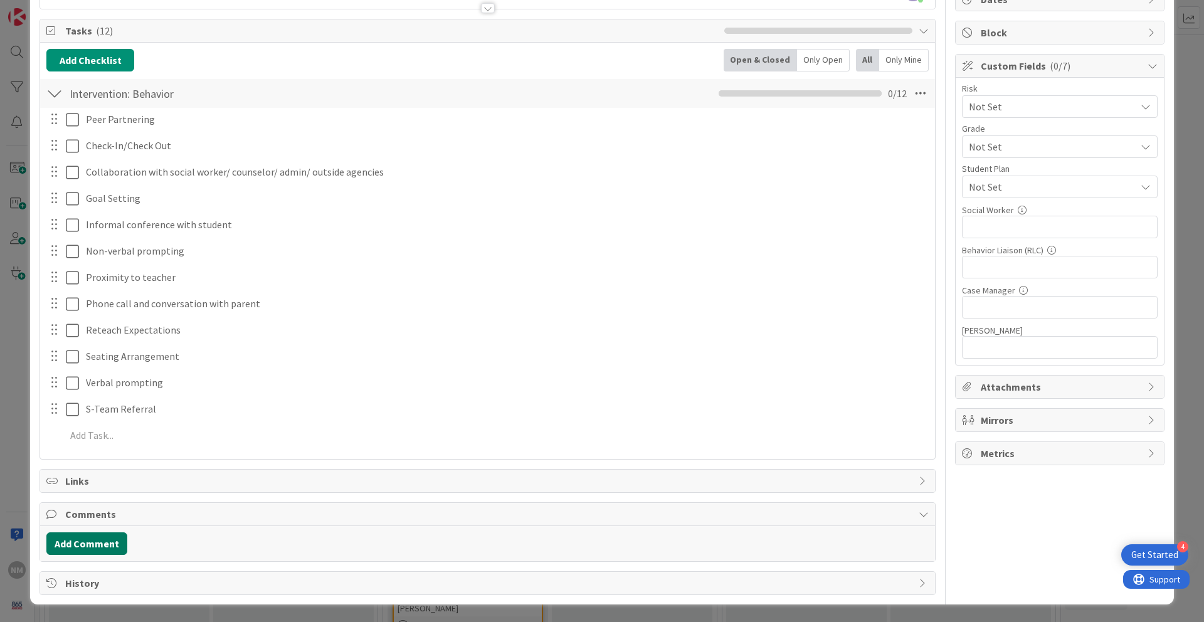
click at [104, 521] on button "Add Comment" at bounding box center [86, 543] width 81 height 23
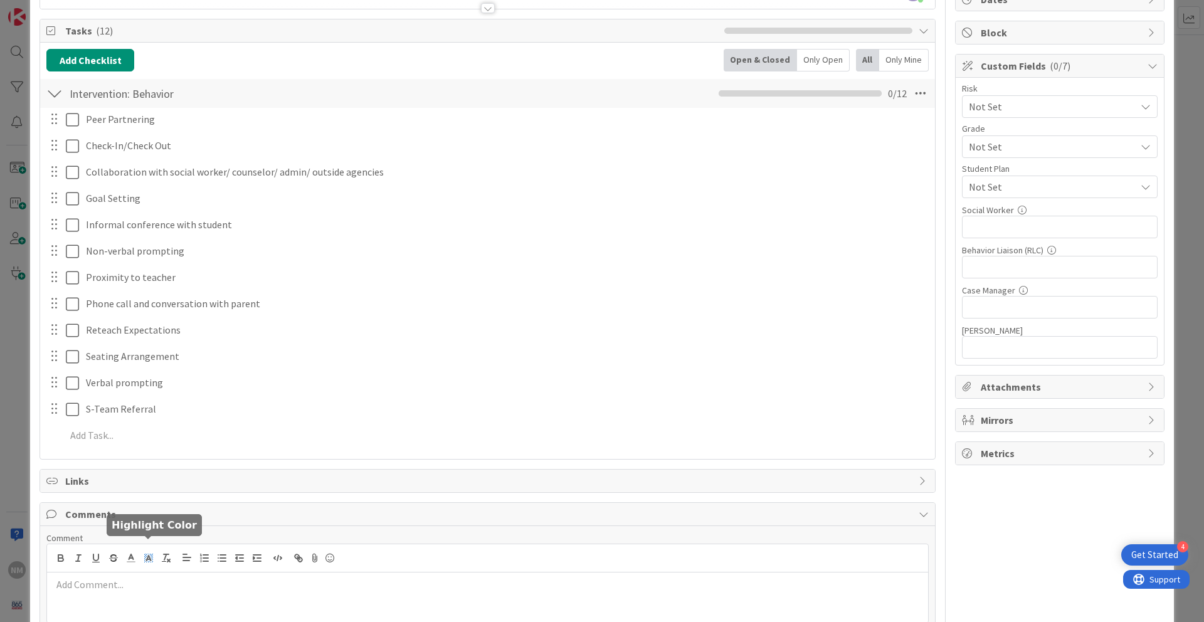
scroll to position [226, 0]
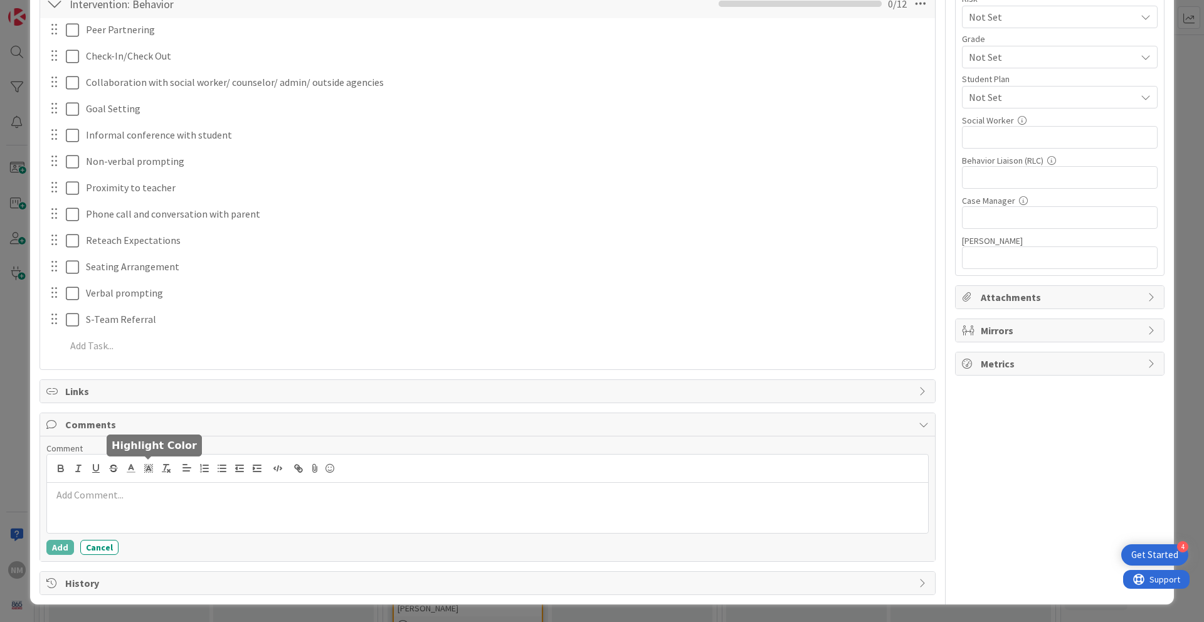
click at [140, 496] on p at bounding box center [487, 495] width 871 height 14
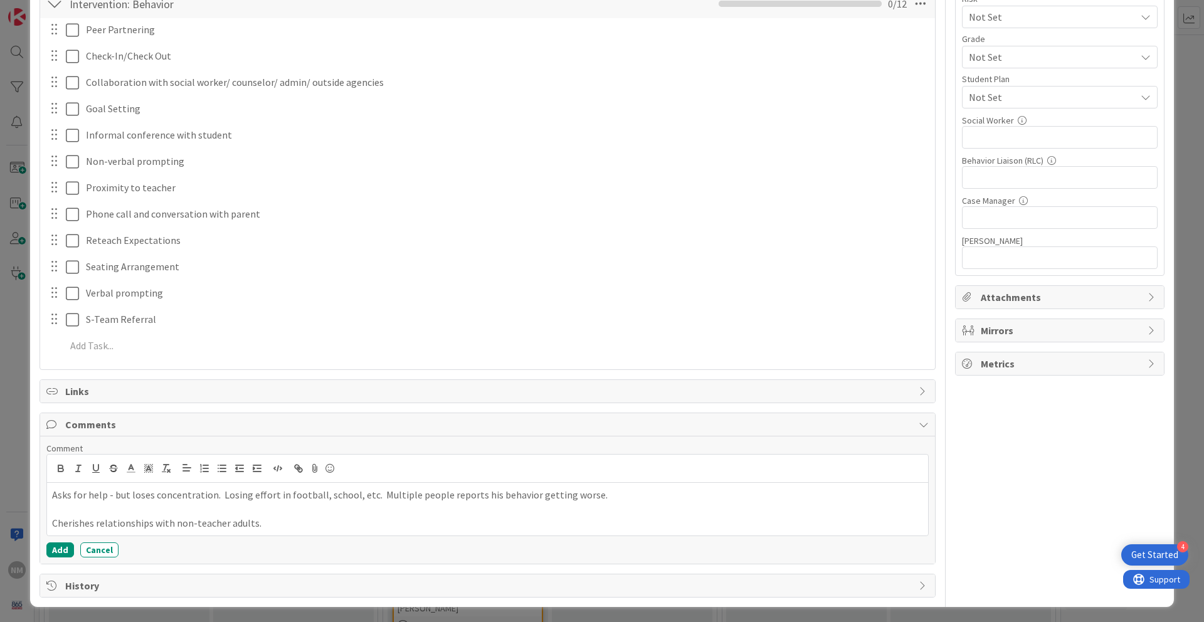
scroll to position [228, 0]
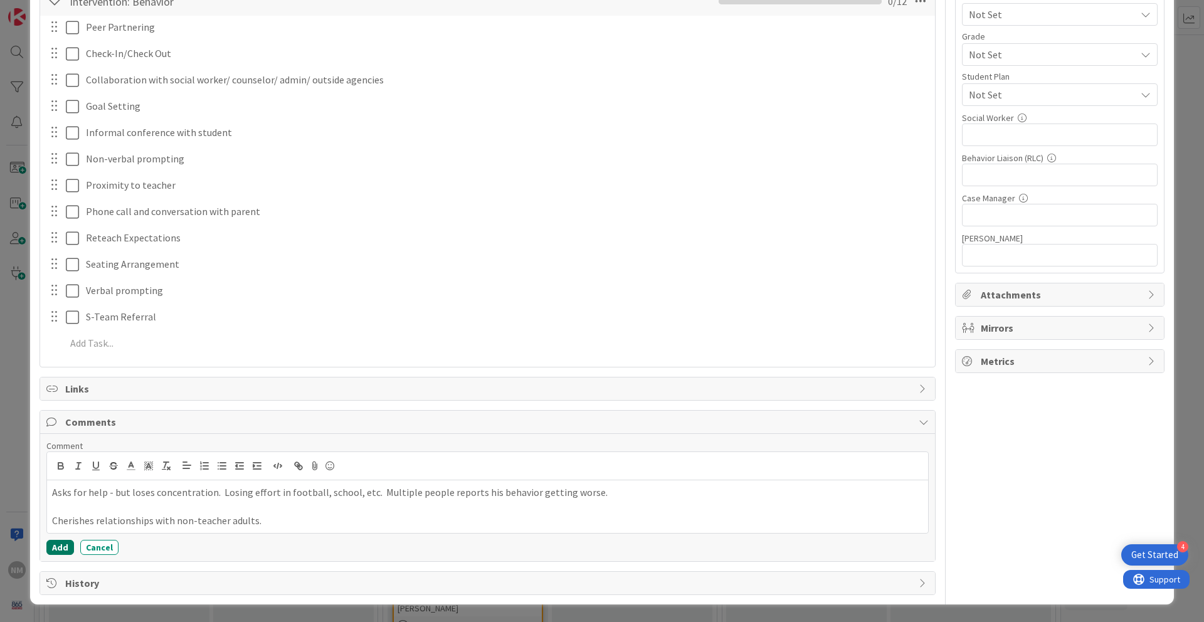
click at [60, 521] on button "Add" at bounding box center [60, 547] width 28 height 15
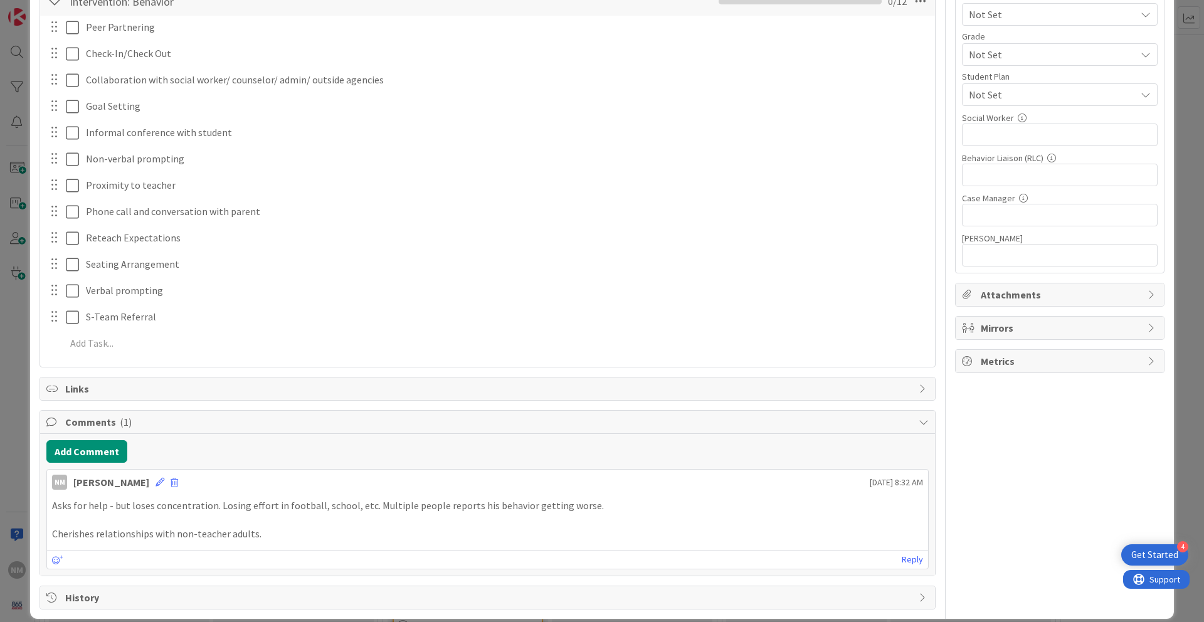
scroll to position [0, 0]
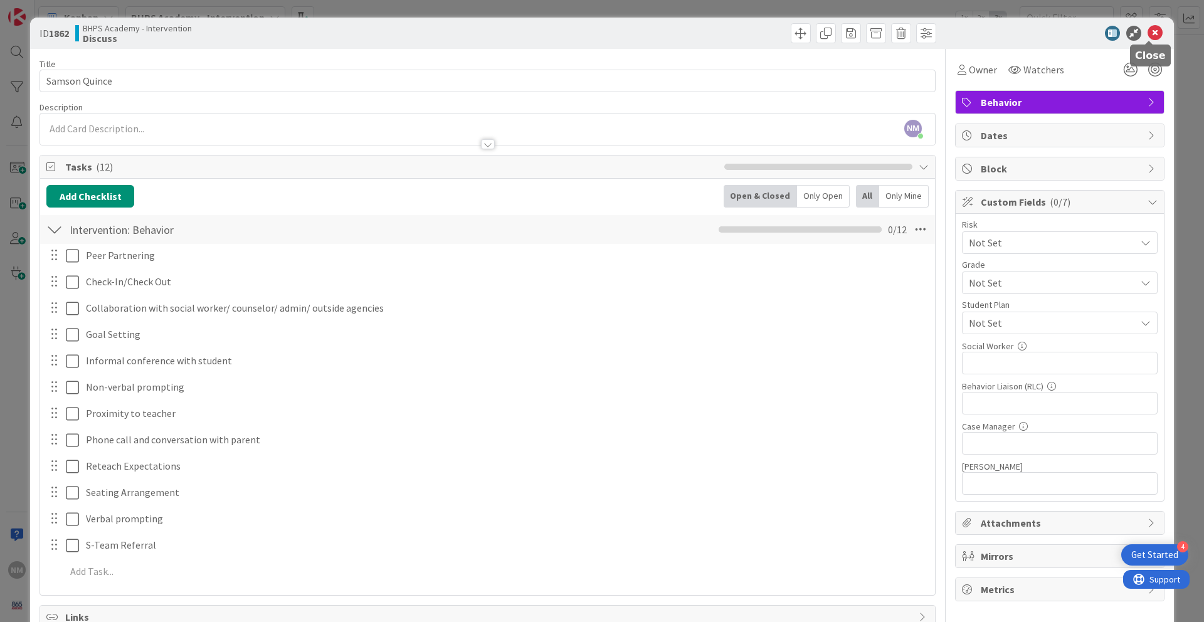
click at [921, 34] on icon at bounding box center [1154, 33] width 15 height 15
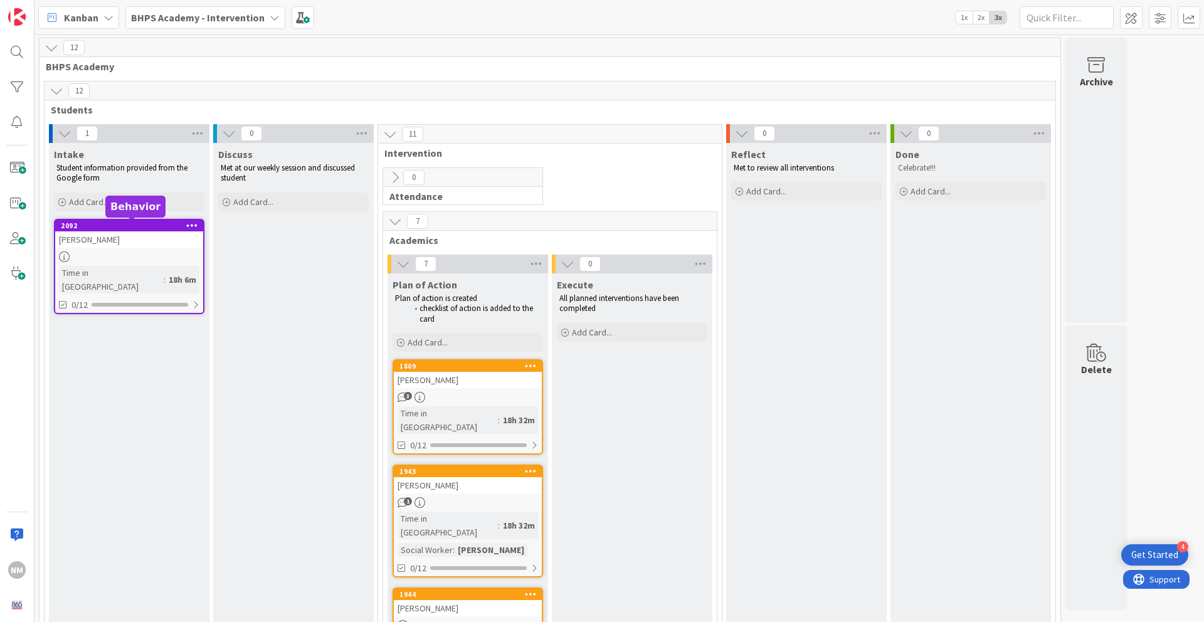
click at [84, 223] on div "2092" at bounding box center [132, 225] width 142 height 9
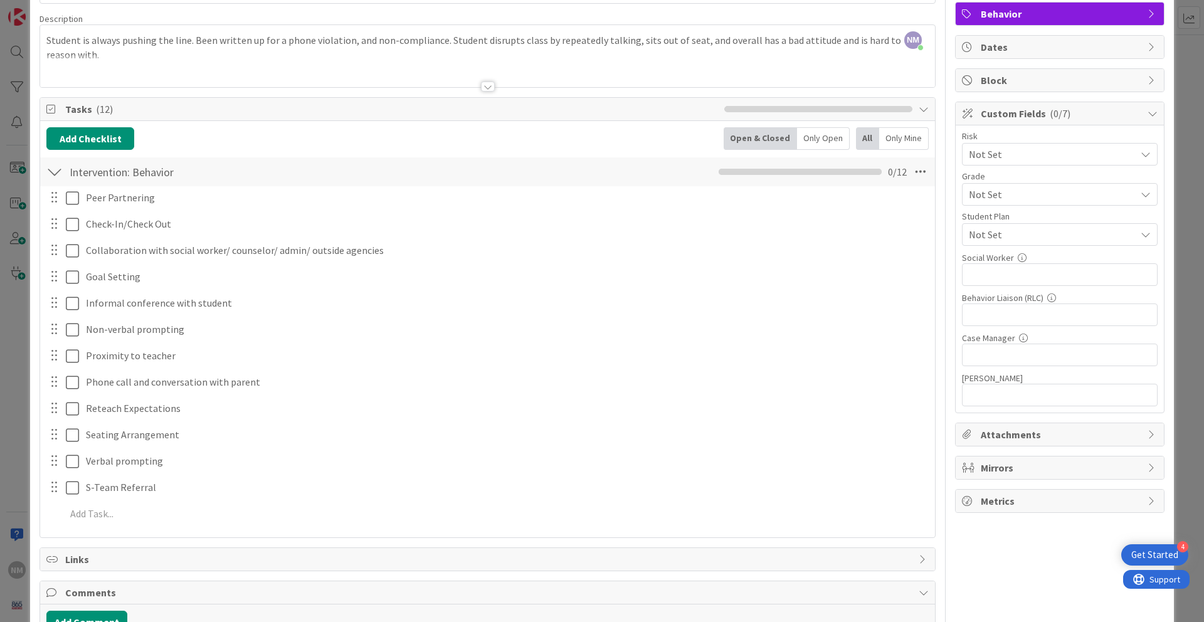
scroll to position [167, 0]
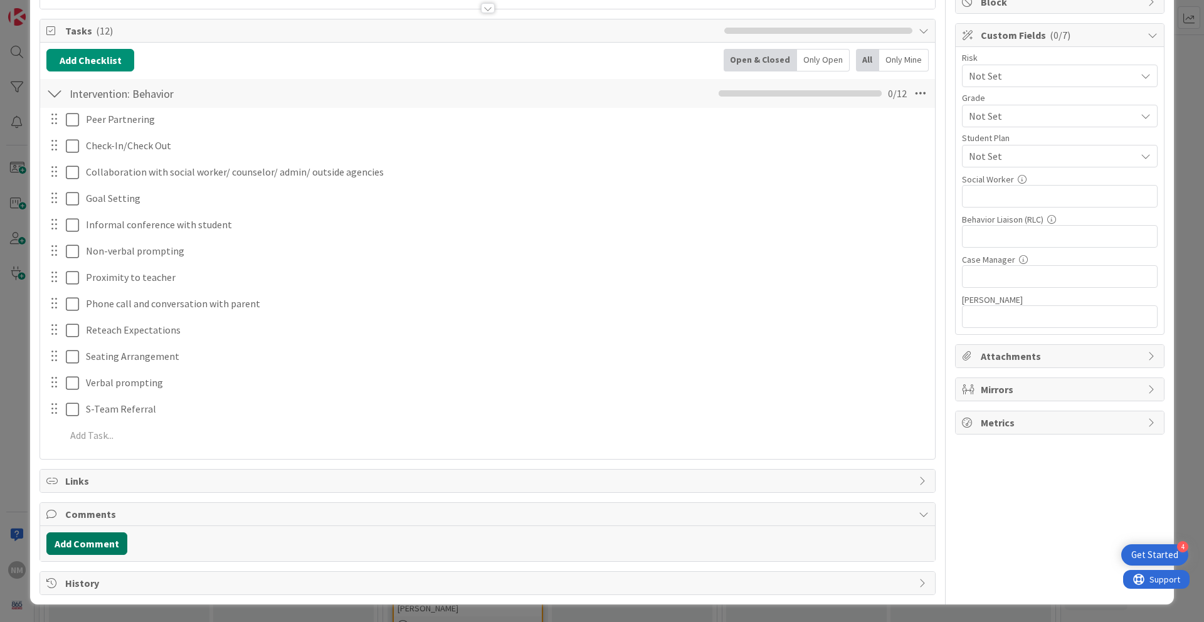
click at [90, 521] on button "Add Comment" at bounding box center [86, 543] width 81 height 23
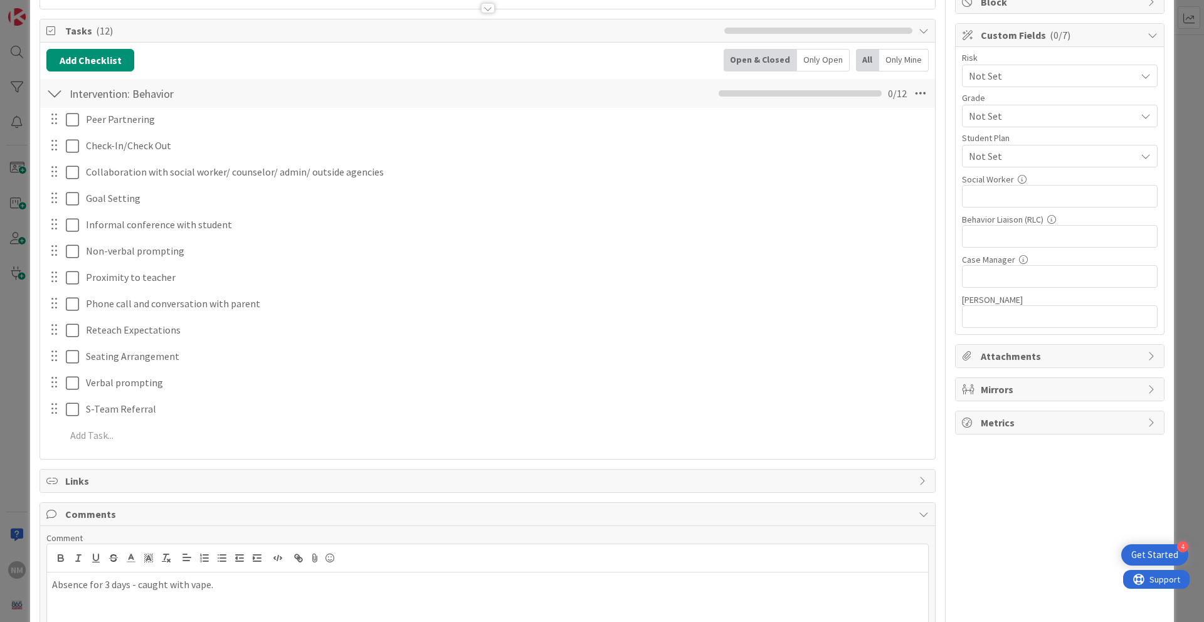
click at [87, 521] on p "Absence for 3 days - caught with vape." at bounding box center [487, 584] width 871 height 14
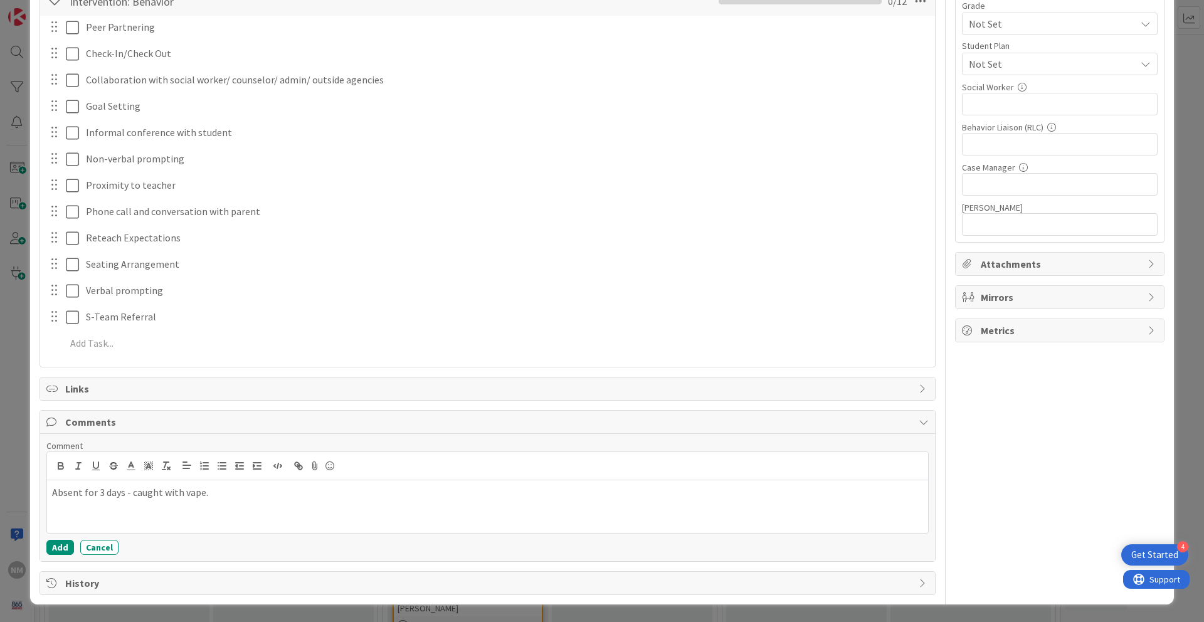
click at [156, 521] on div "Absent for 3 days - caught with vape." at bounding box center [487, 506] width 881 height 53
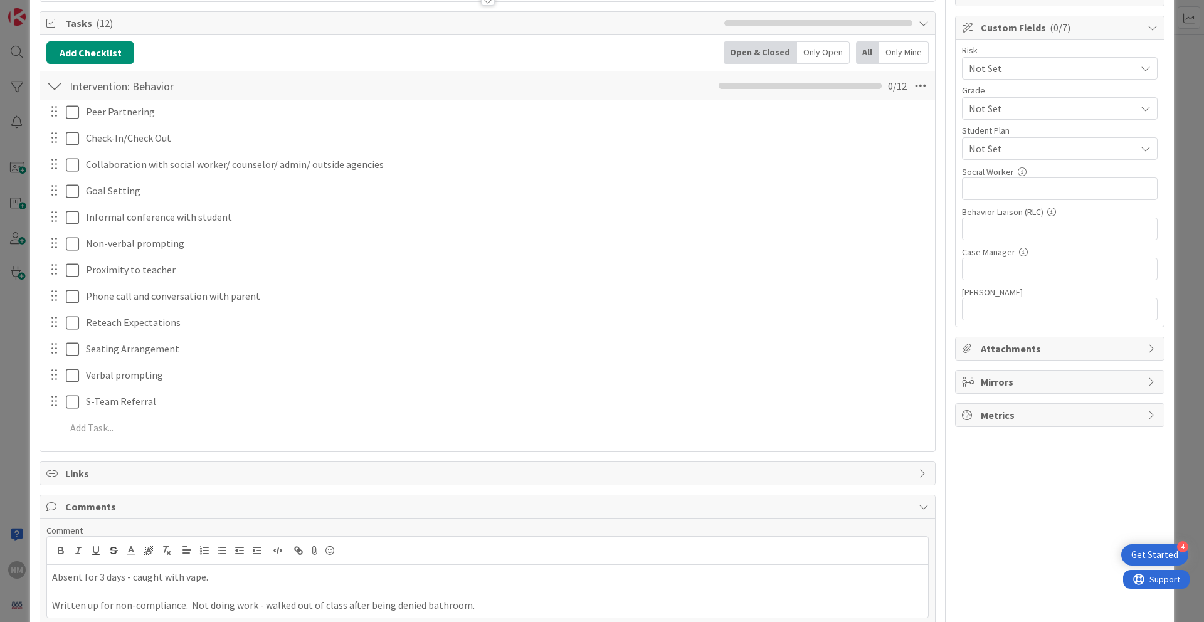
scroll to position [152, 0]
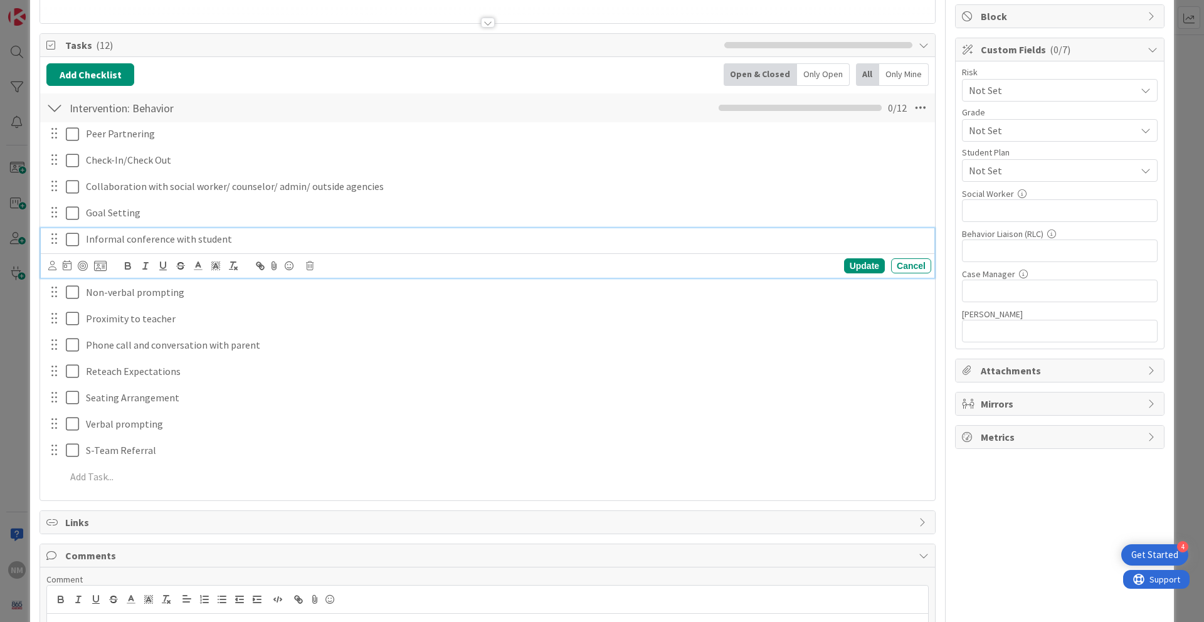
click at [79, 239] on button at bounding box center [73, 239] width 15 height 20
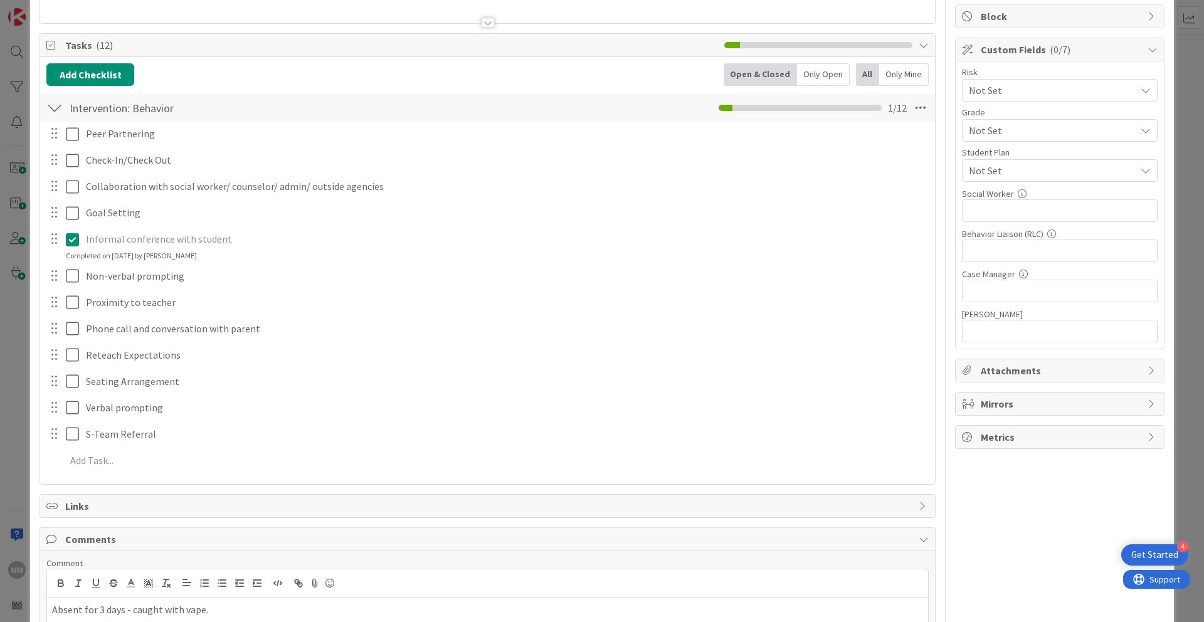
scroll to position [270, 0]
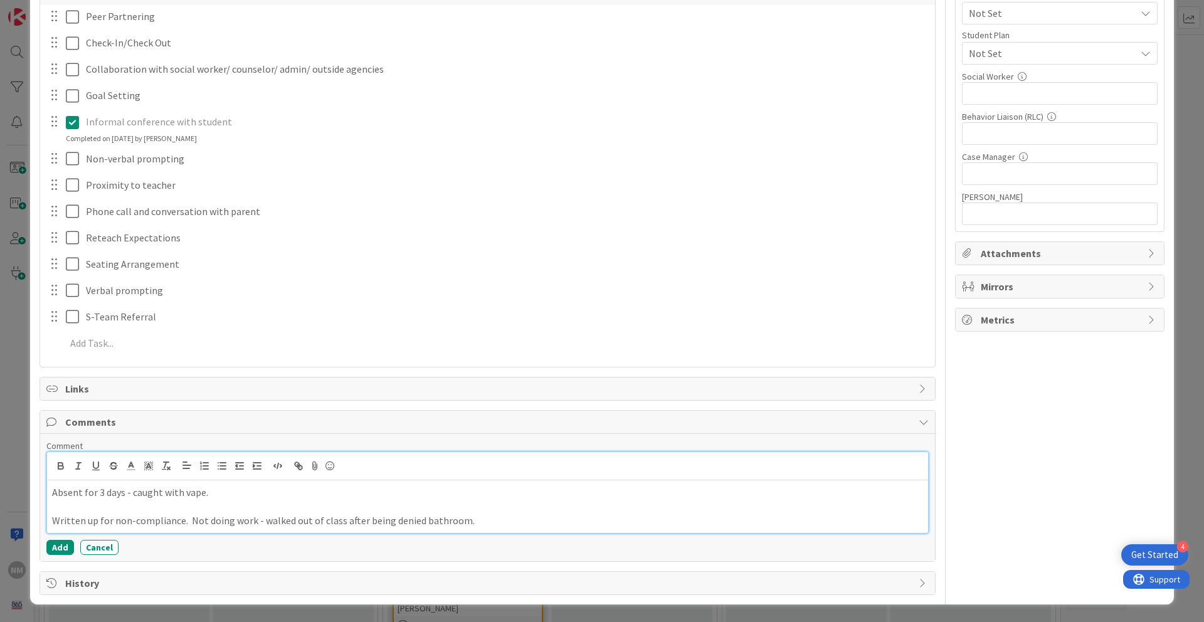
click at [480, 517] on p "Written up for non-compliance. Not doing work - walked out of class after being…" at bounding box center [487, 520] width 871 height 14
click at [60, 521] on button "Add" at bounding box center [60, 547] width 28 height 15
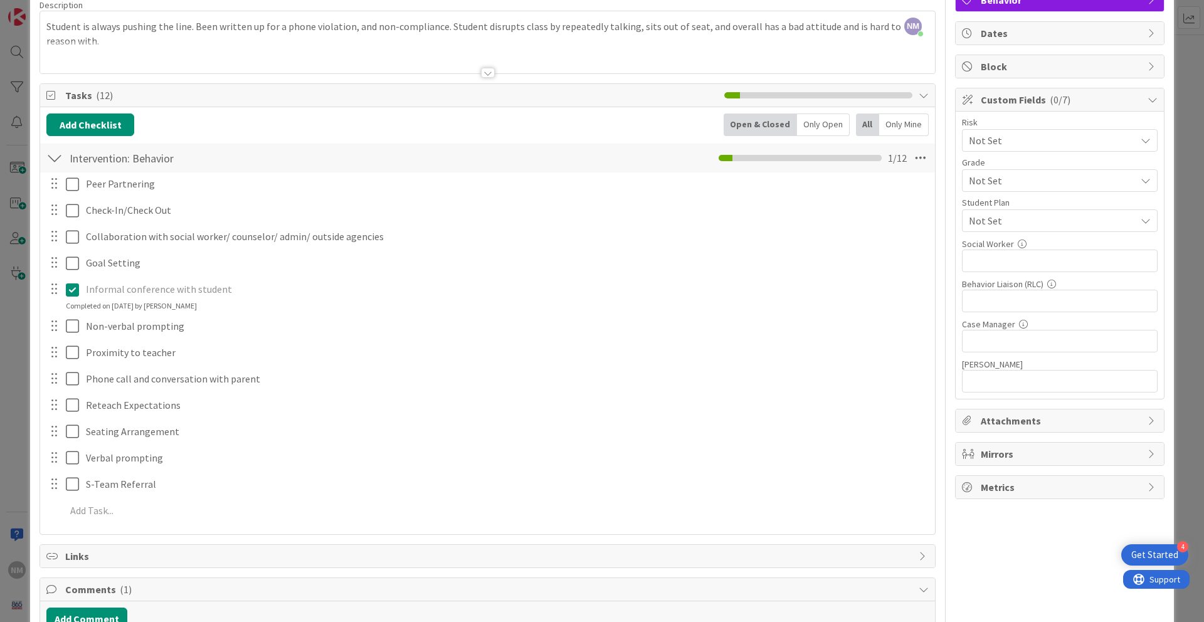
scroll to position [0, 0]
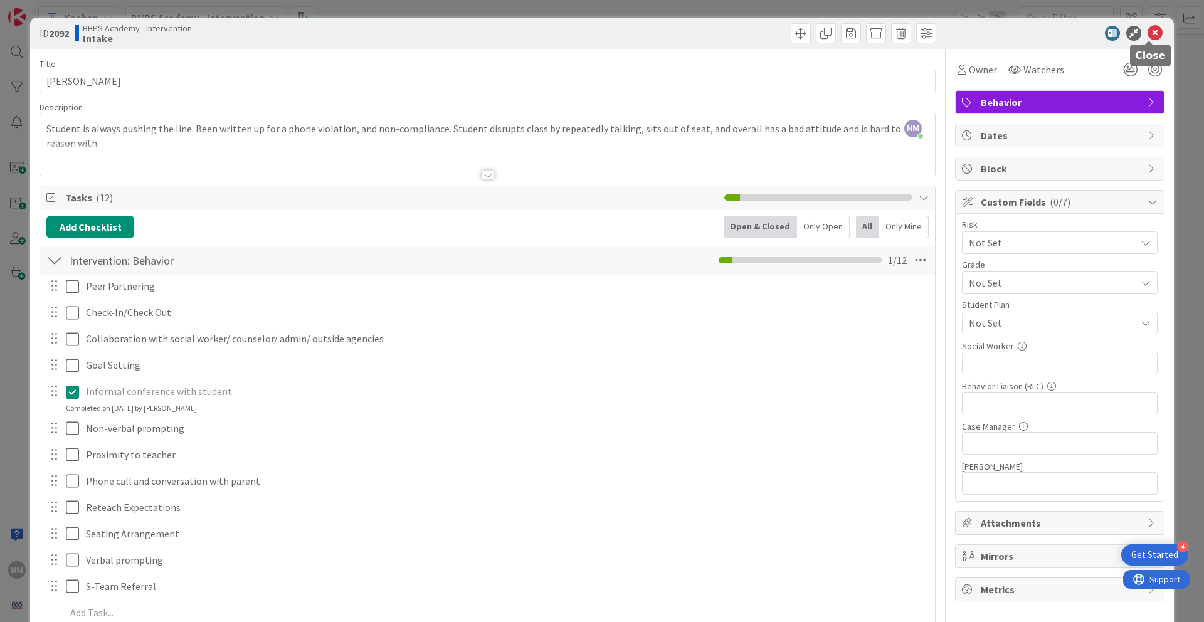
click at [921, 36] on icon at bounding box center [1154, 33] width 15 height 15
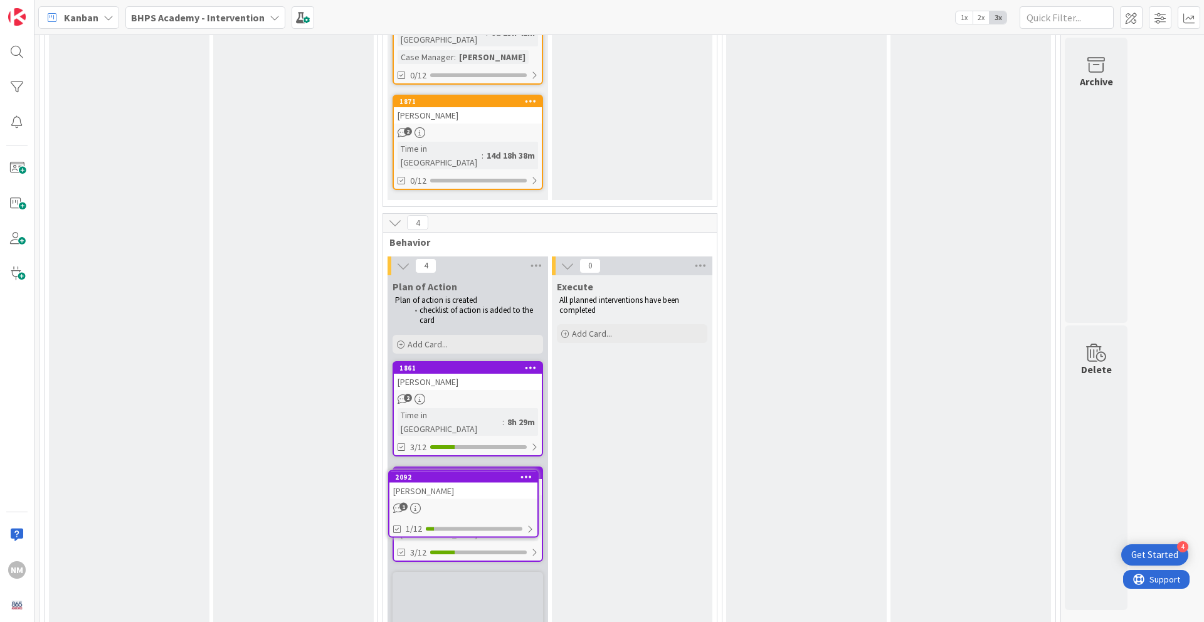
scroll to position [933, 0]
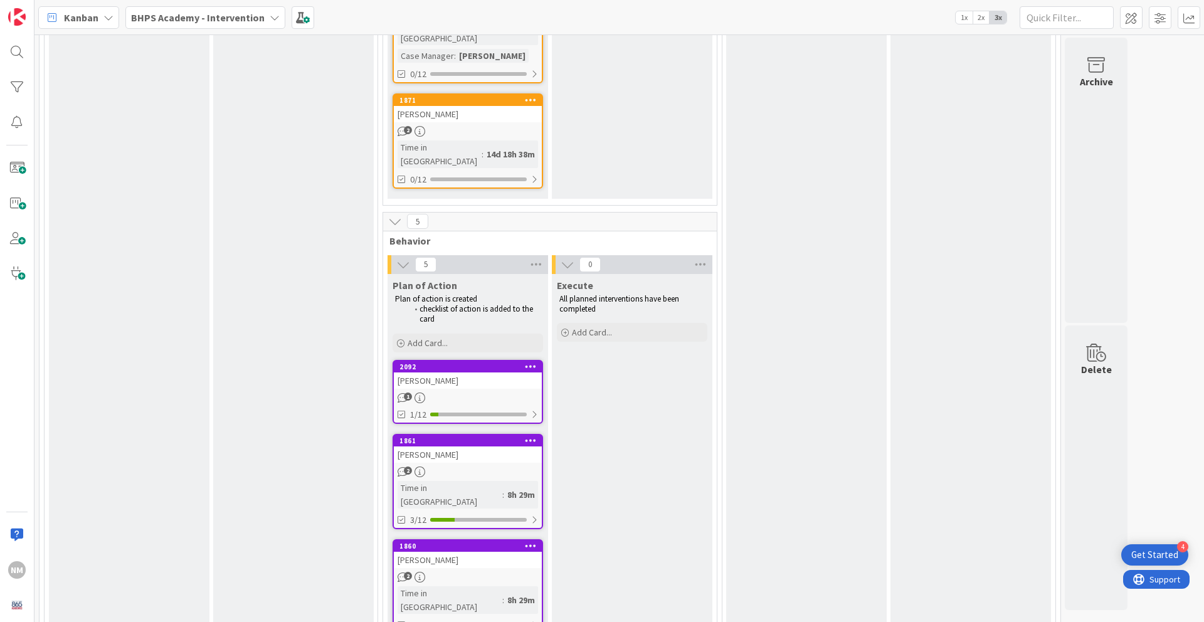
click at [453, 372] on div "[PERSON_NAME]" at bounding box center [468, 380] width 148 height 16
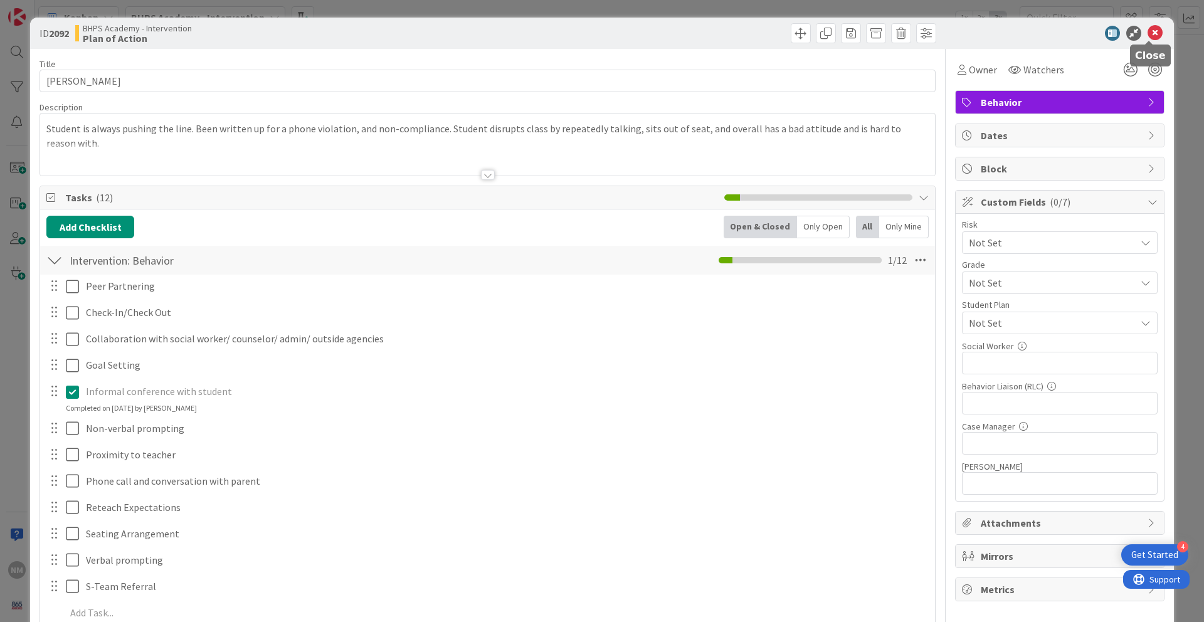
click at [921, 29] on icon at bounding box center [1154, 33] width 15 height 15
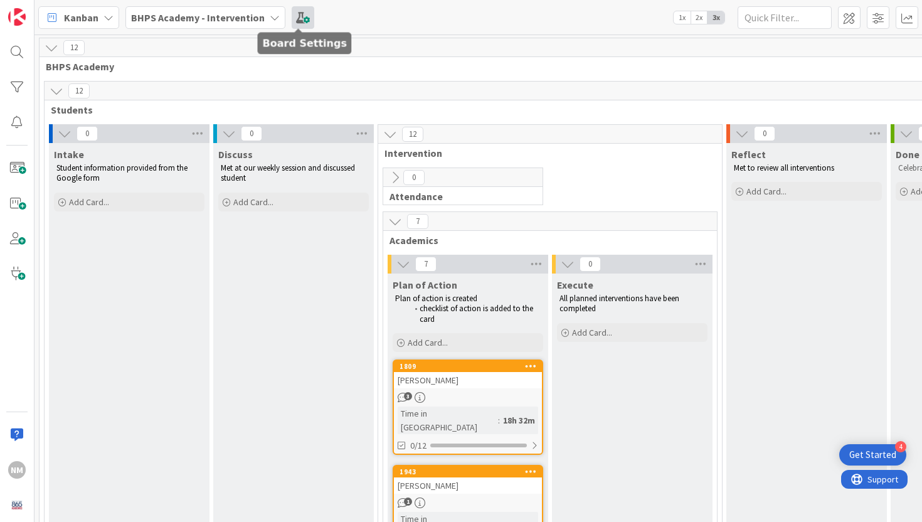
click at [297, 19] on span at bounding box center [302, 17] width 23 height 23
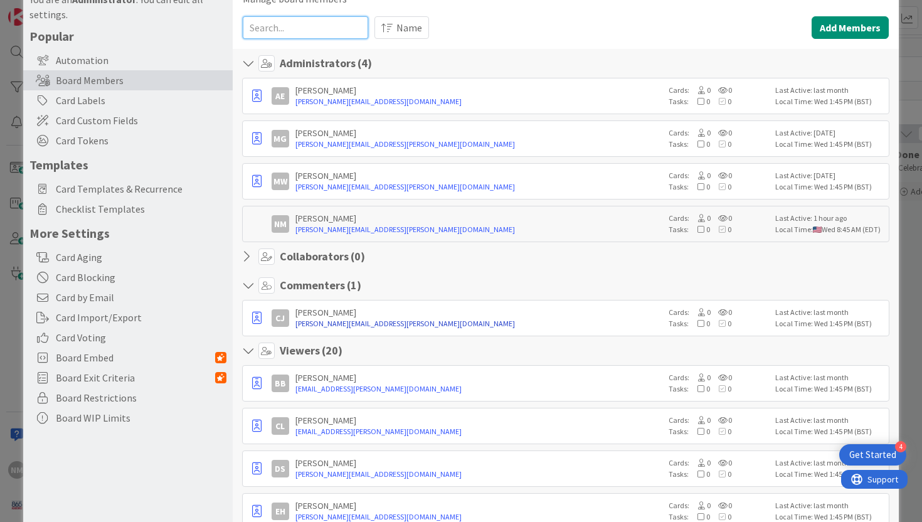
scroll to position [64, 0]
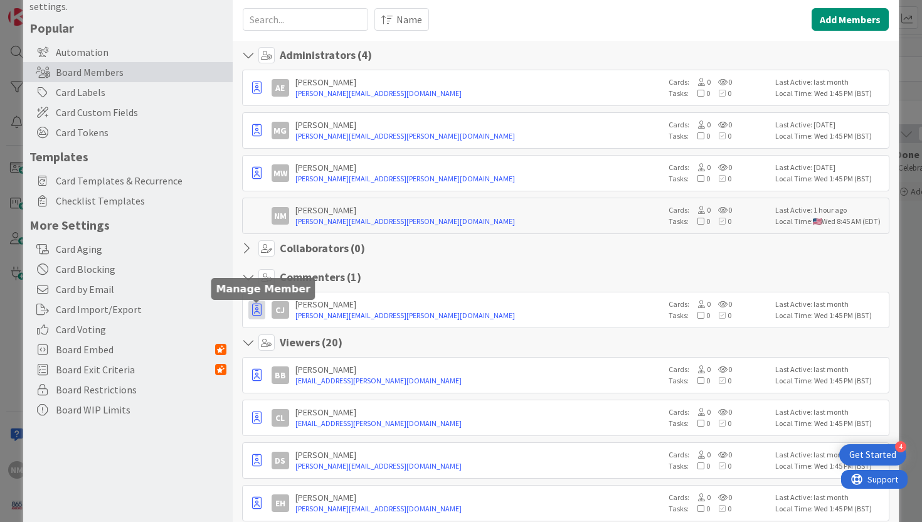
click at [253, 312] on icon "button" at bounding box center [256, 309] width 9 height 13
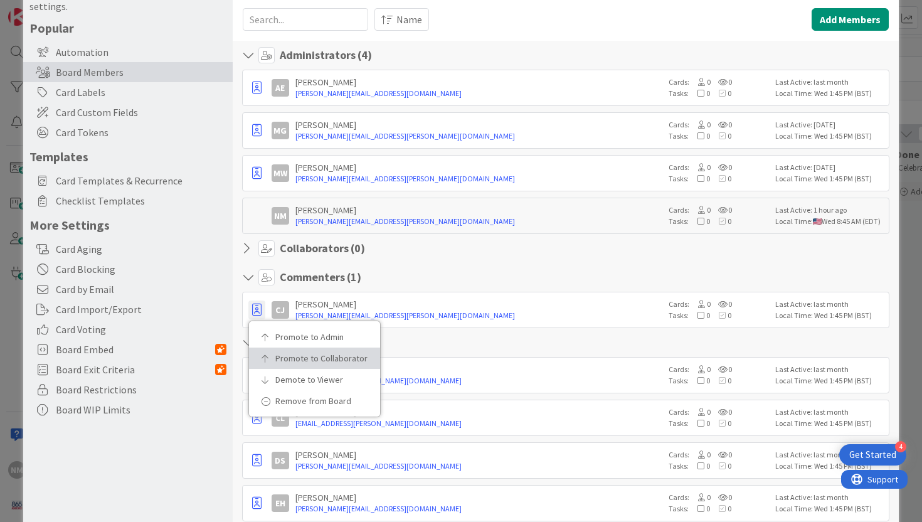
click at [313, 361] on p "Promote to Collaborator" at bounding box center [318, 358] width 87 height 9
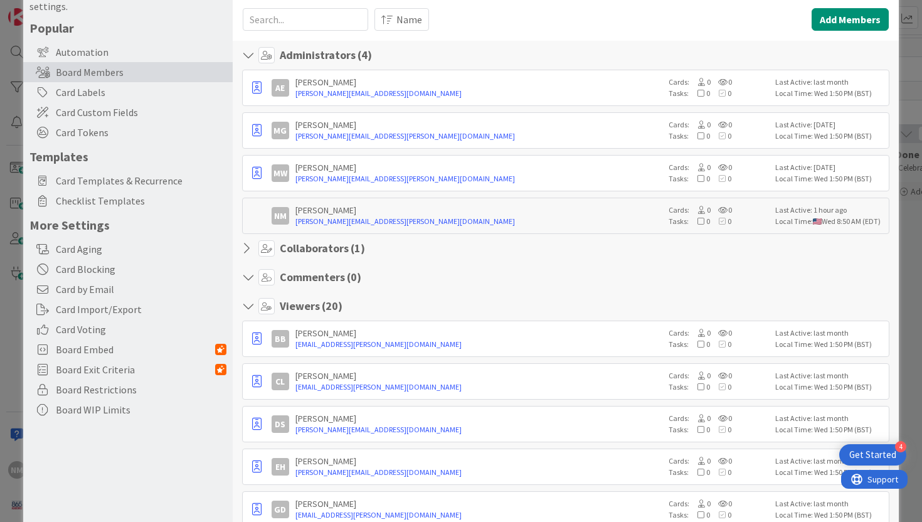
click at [243, 248] on icon at bounding box center [250, 248] width 16 height 13
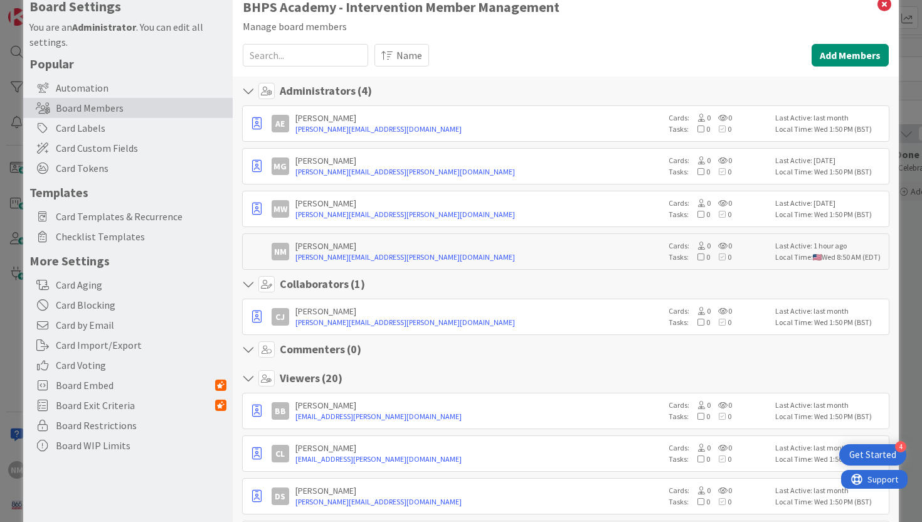
scroll to position [0, 0]
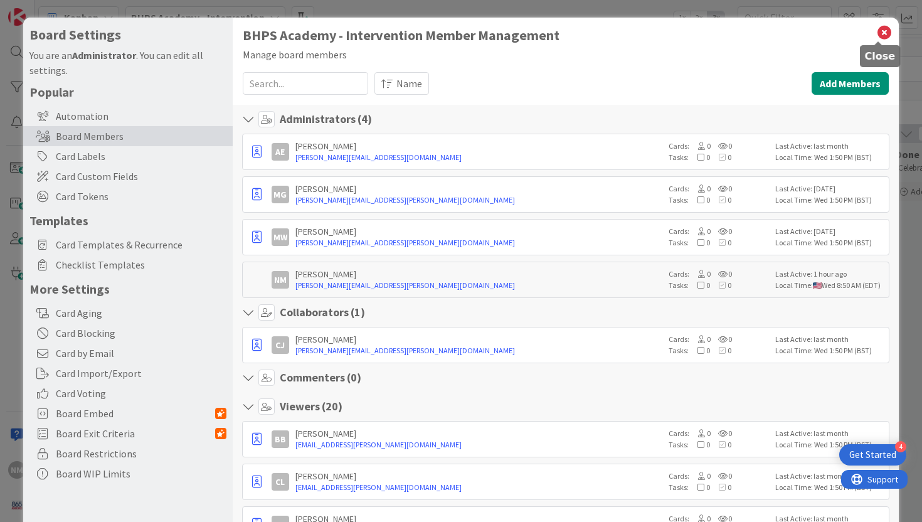
click at [879, 34] on icon at bounding box center [884, 33] width 16 height 18
